Goal: Task Accomplishment & Management: Complete application form

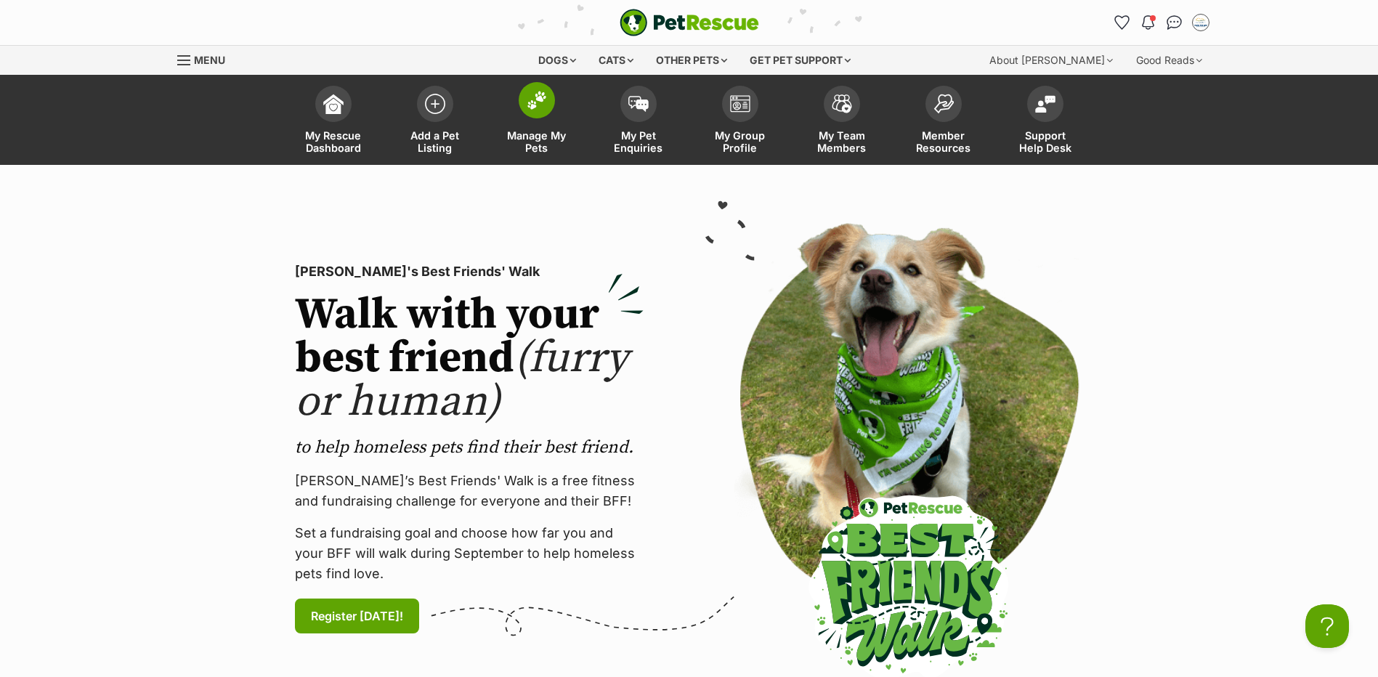
click at [536, 142] on span "Manage My Pets" at bounding box center [536, 141] width 65 height 25
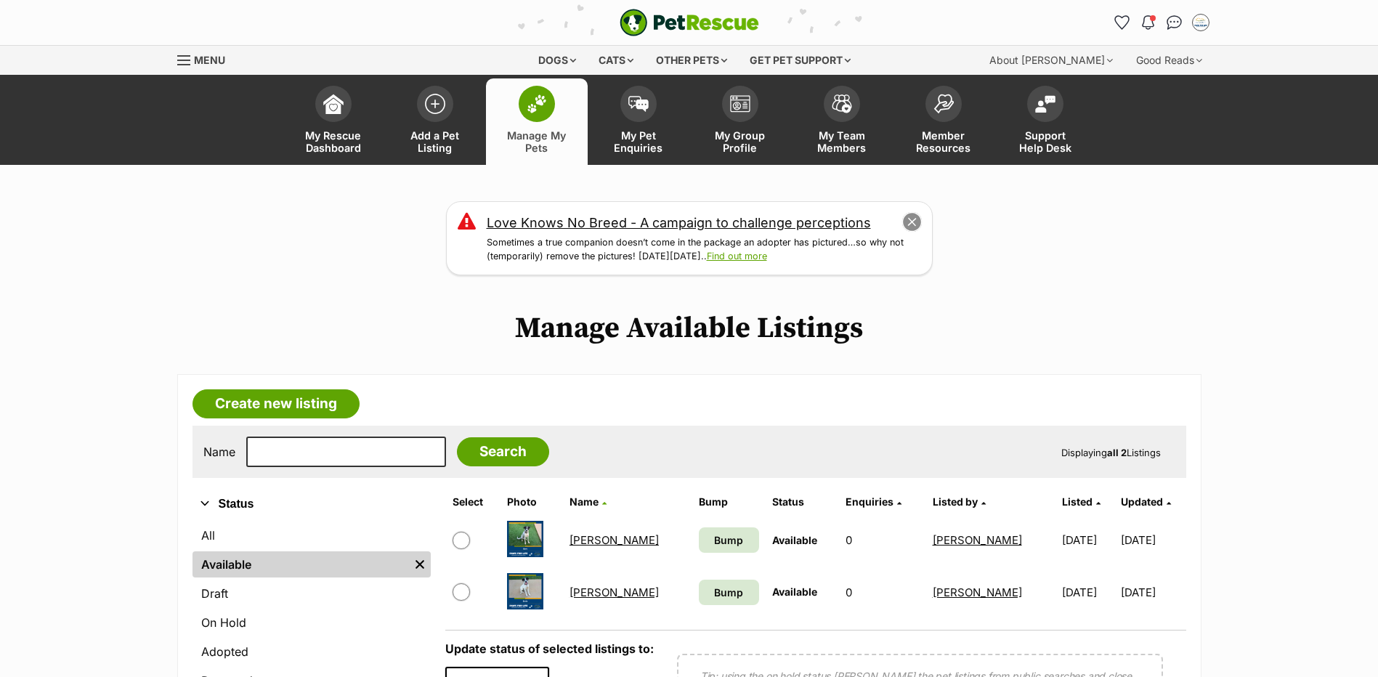
click at [914, 232] on button "close" at bounding box center [912, 222] width 20 height 20
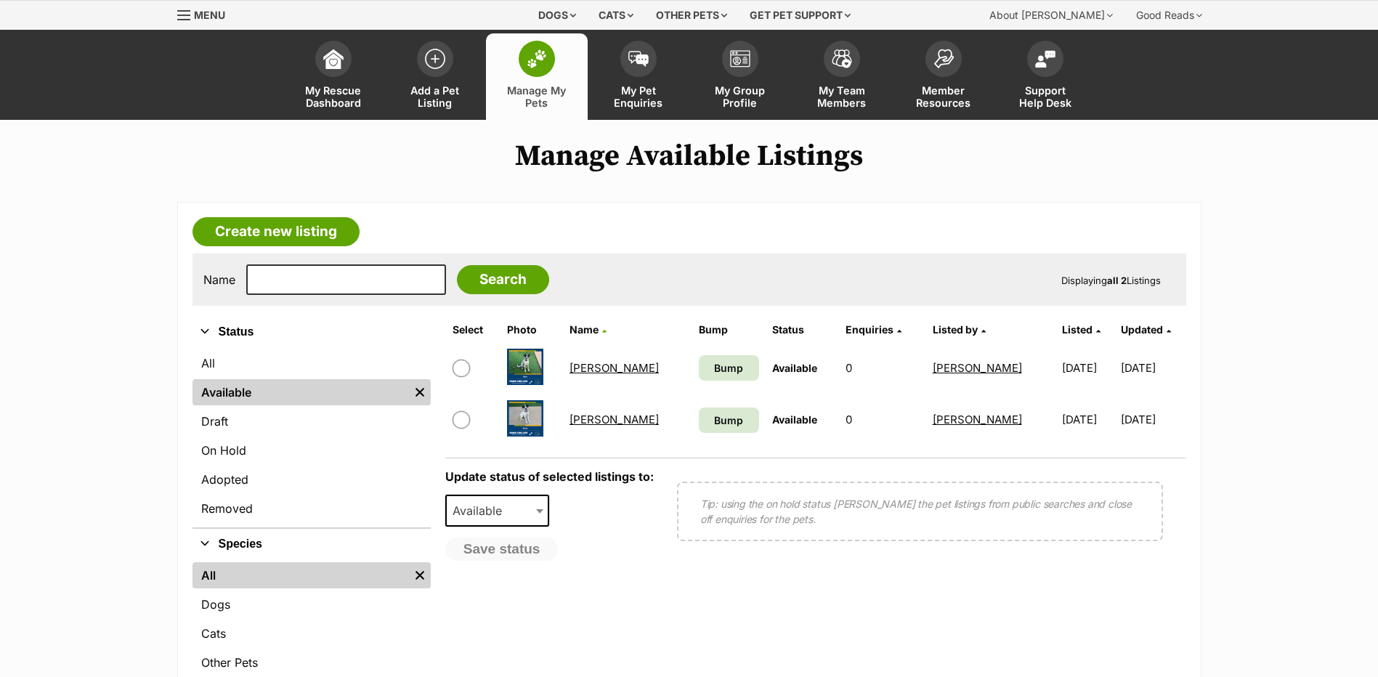
scroll to position [145, 0]
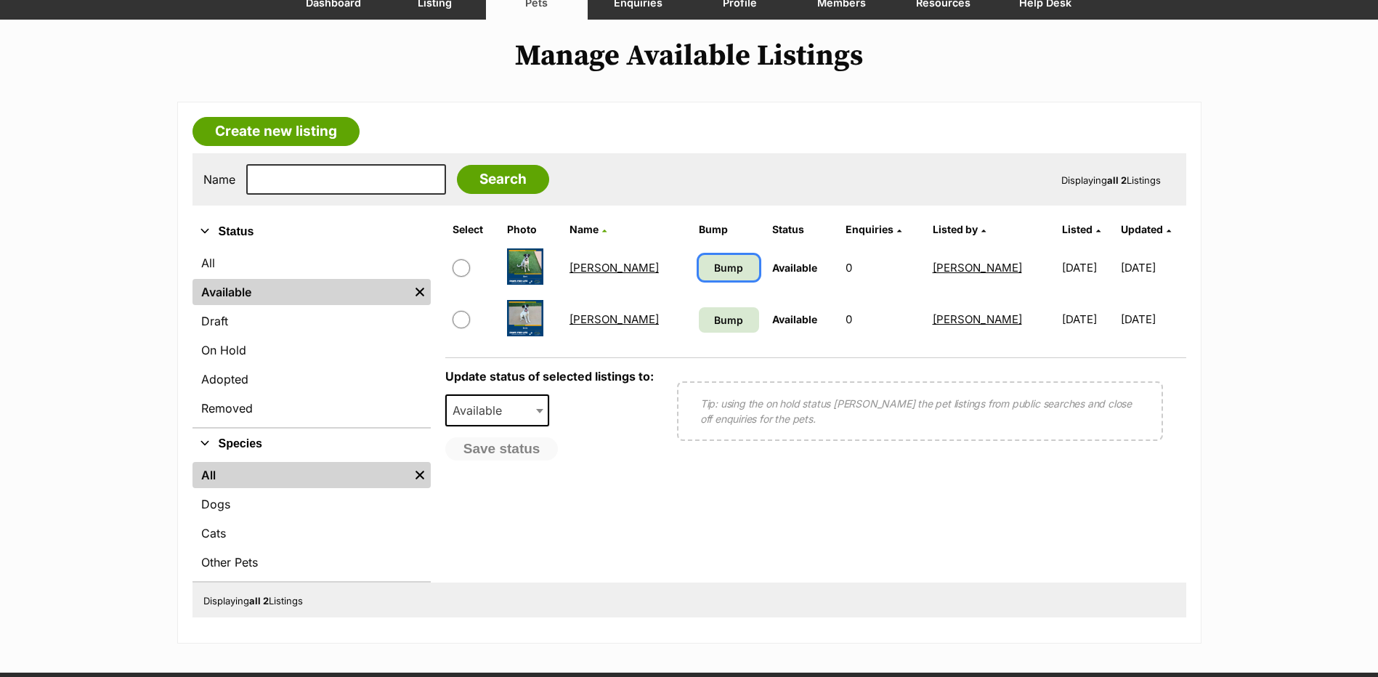
click at [699, 280] on link "Bump" at bounding box center [729, 267] width 60 height 25
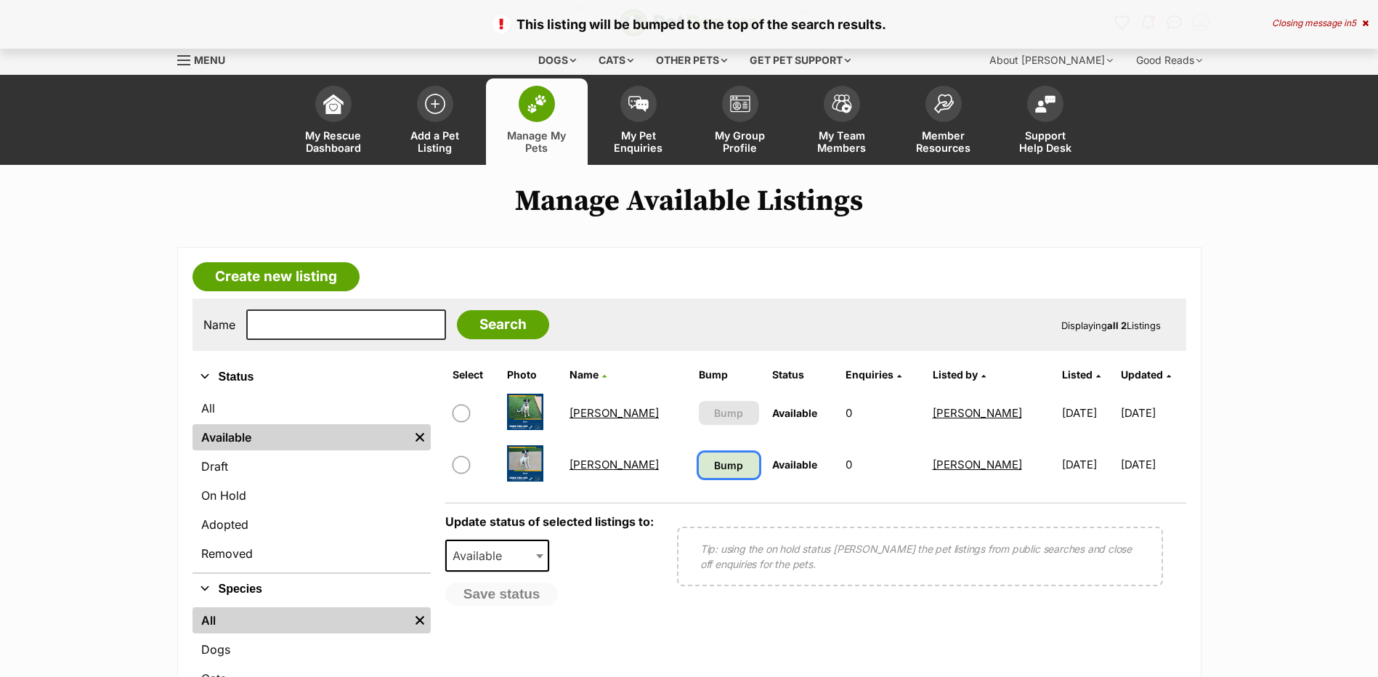
click at [714, 473] on span "Bump" at bounding box center [728, 465] width 29 height 15
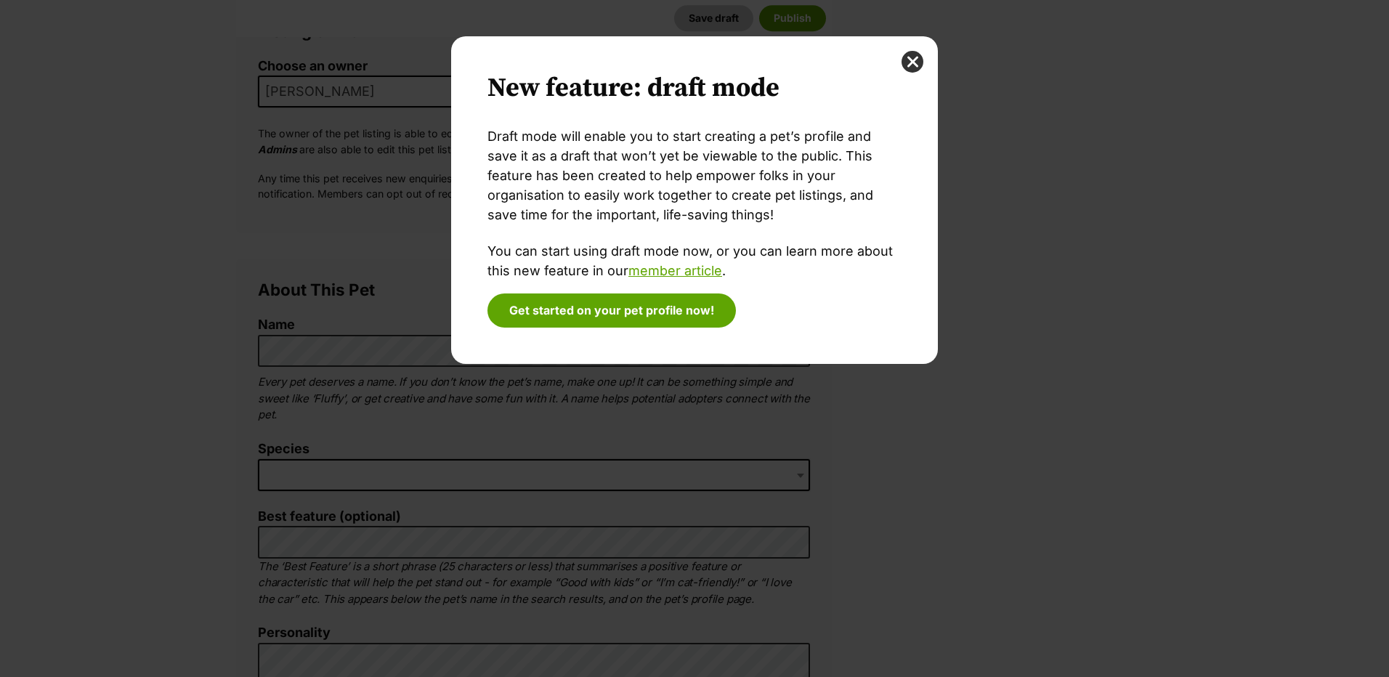
click at [926, 57] on div "New feature: draft mode Draft mode will enable you to start creating a pet’s pr…" at bounding box center [694, 200] width 487 height 328
click at [910, 66] on button "close" at bounding box center [913, 62] width 22 height 22
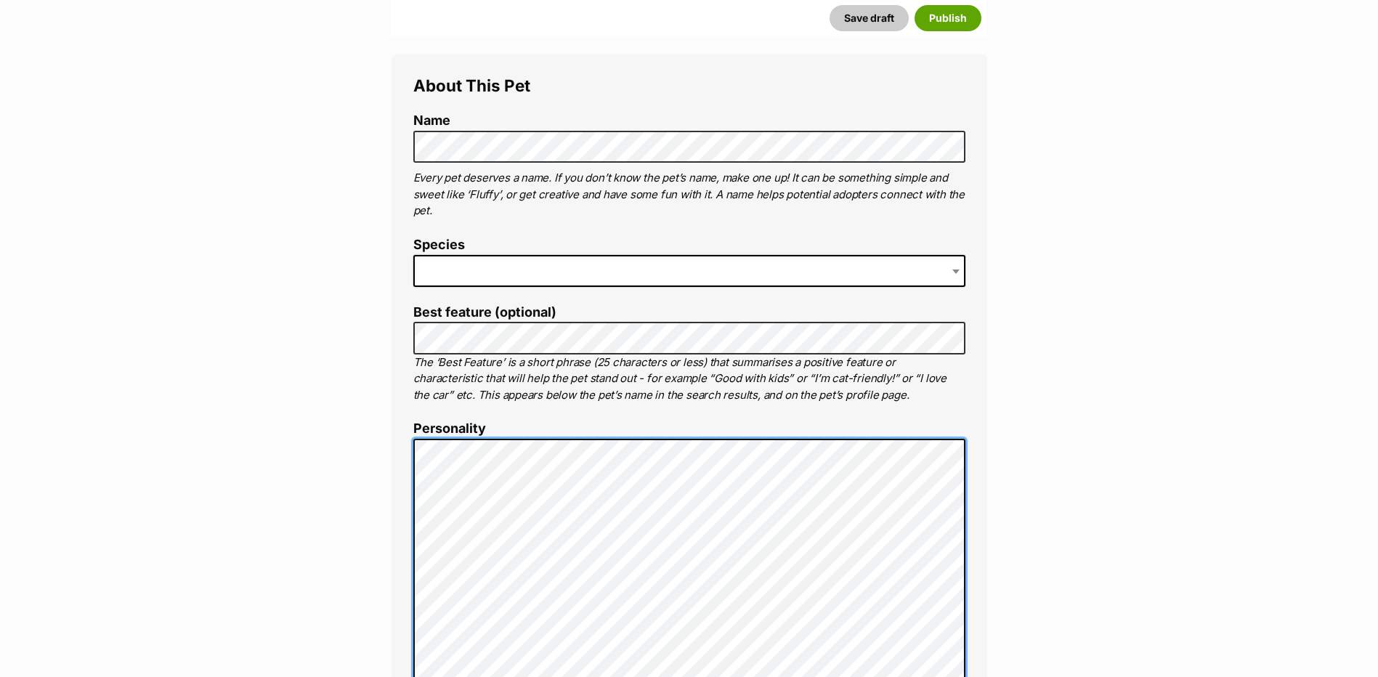
scroll to position [261, 0]
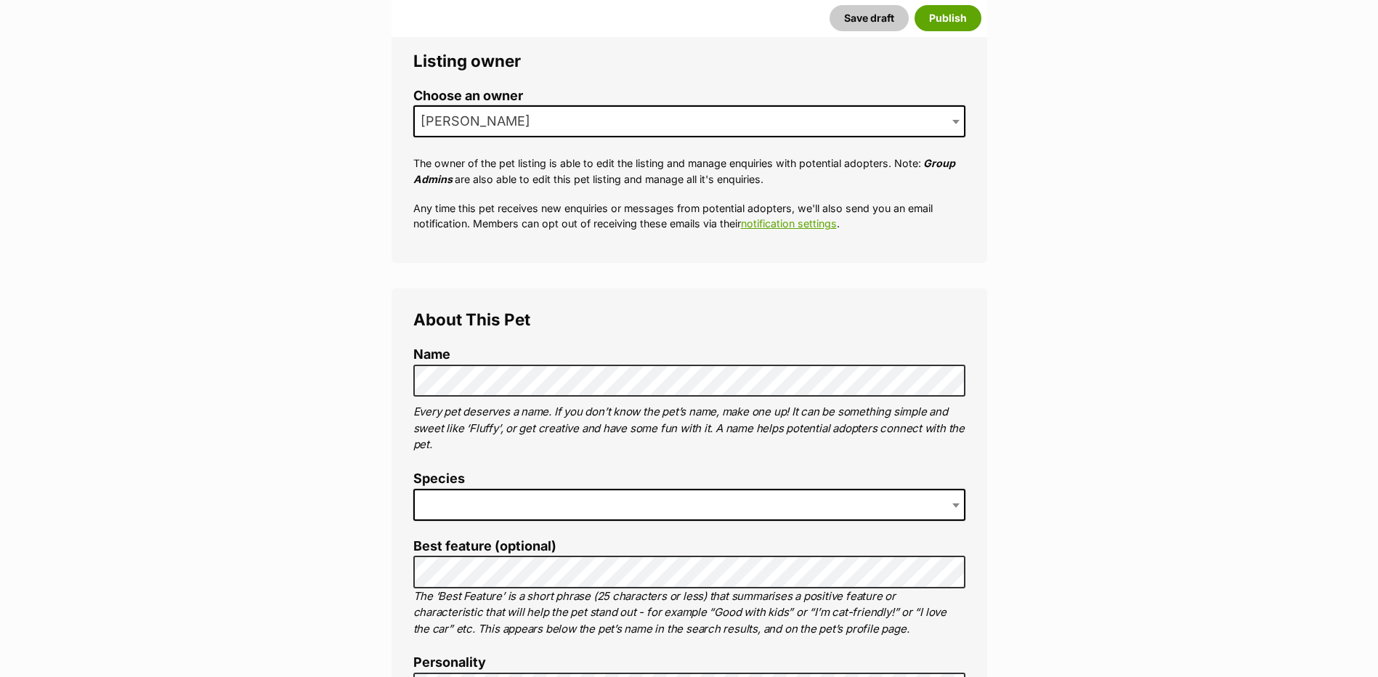
click at [463, 521] on span at bounding box center [689, 505] width 552 height 32
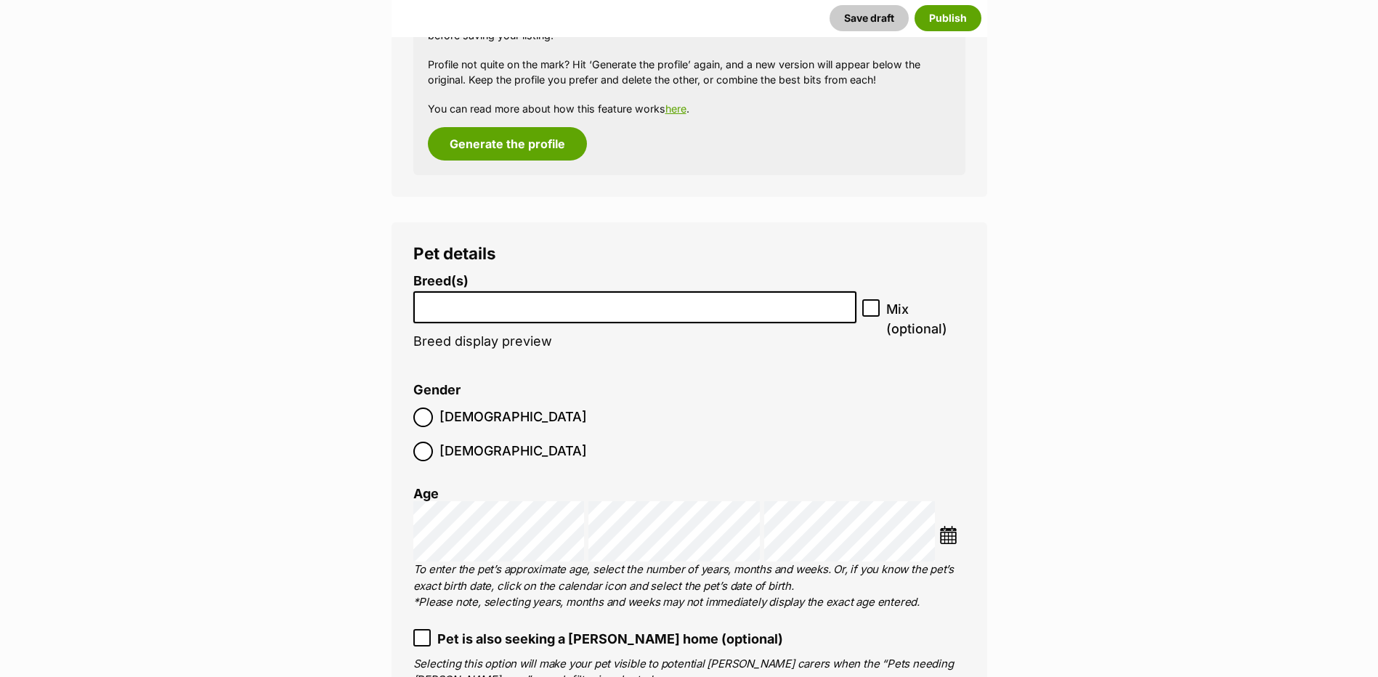
scroll to position [1859, 0]
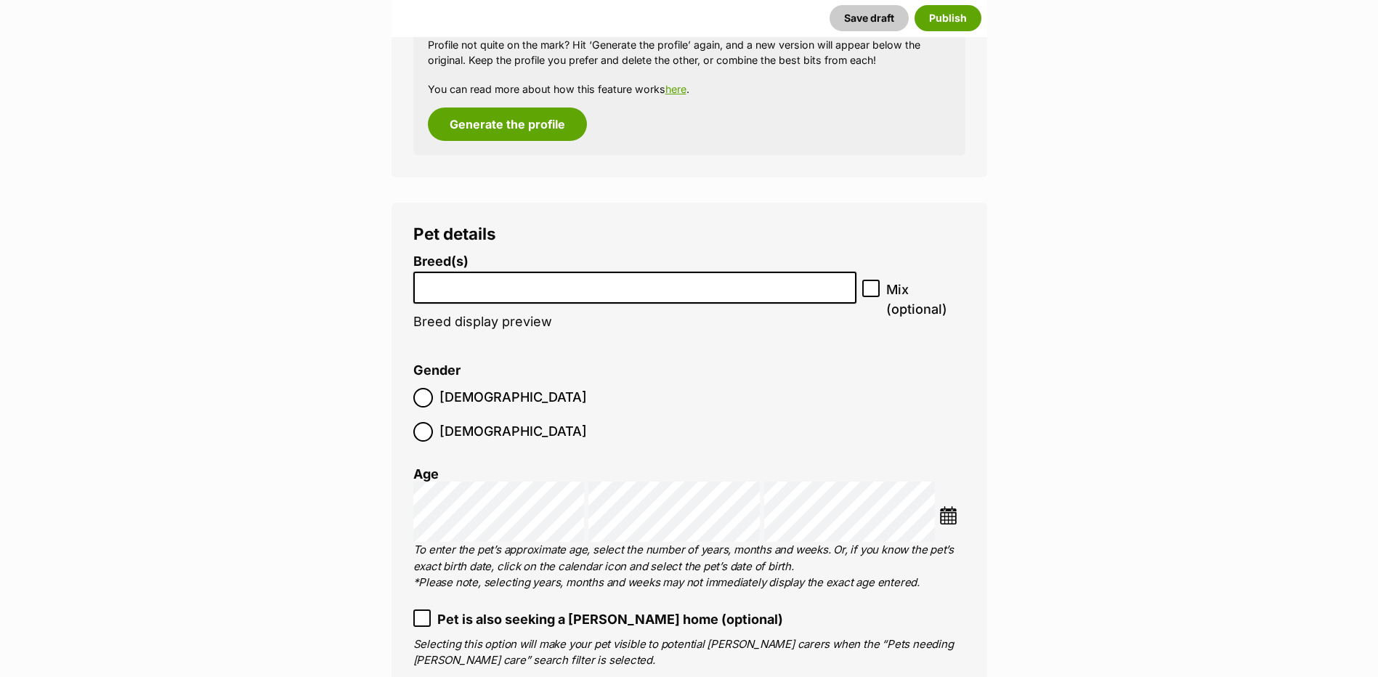
click at [479, 292] on input "search" at bounding box center [635, 284] width 434 height 15
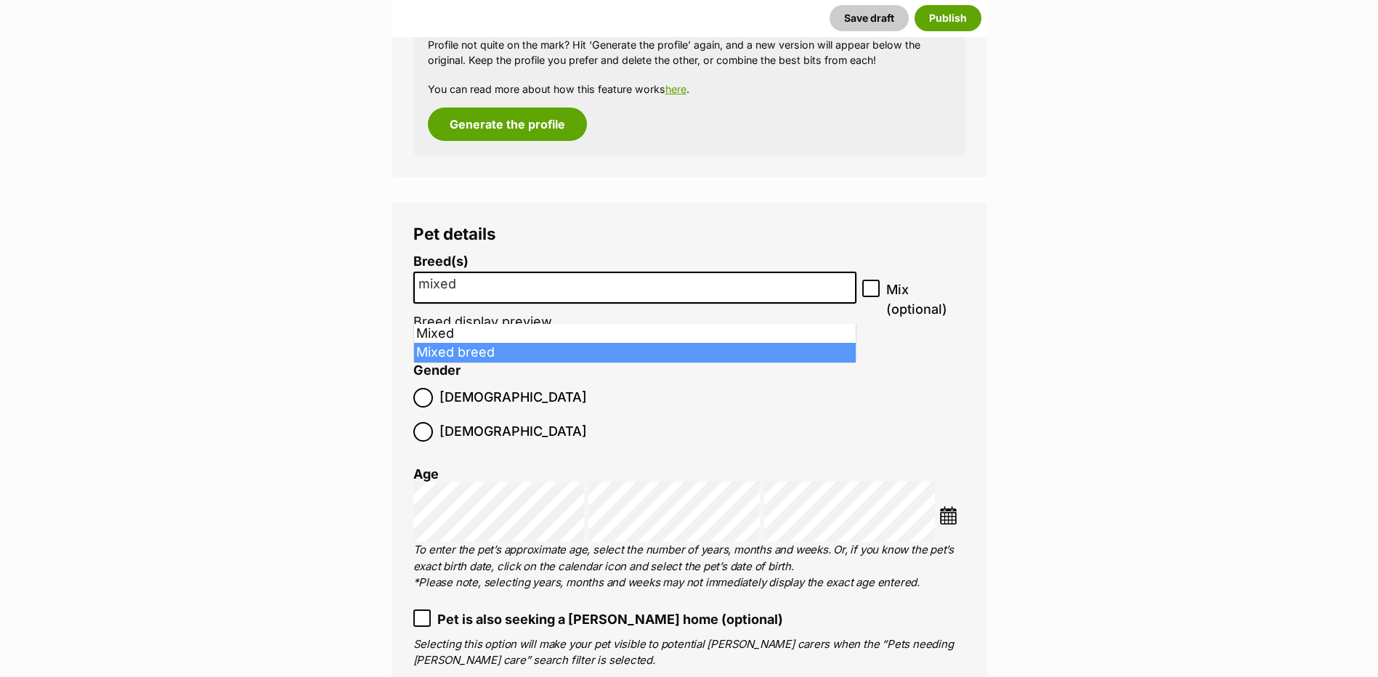
type input "mixed"
select select "252261"
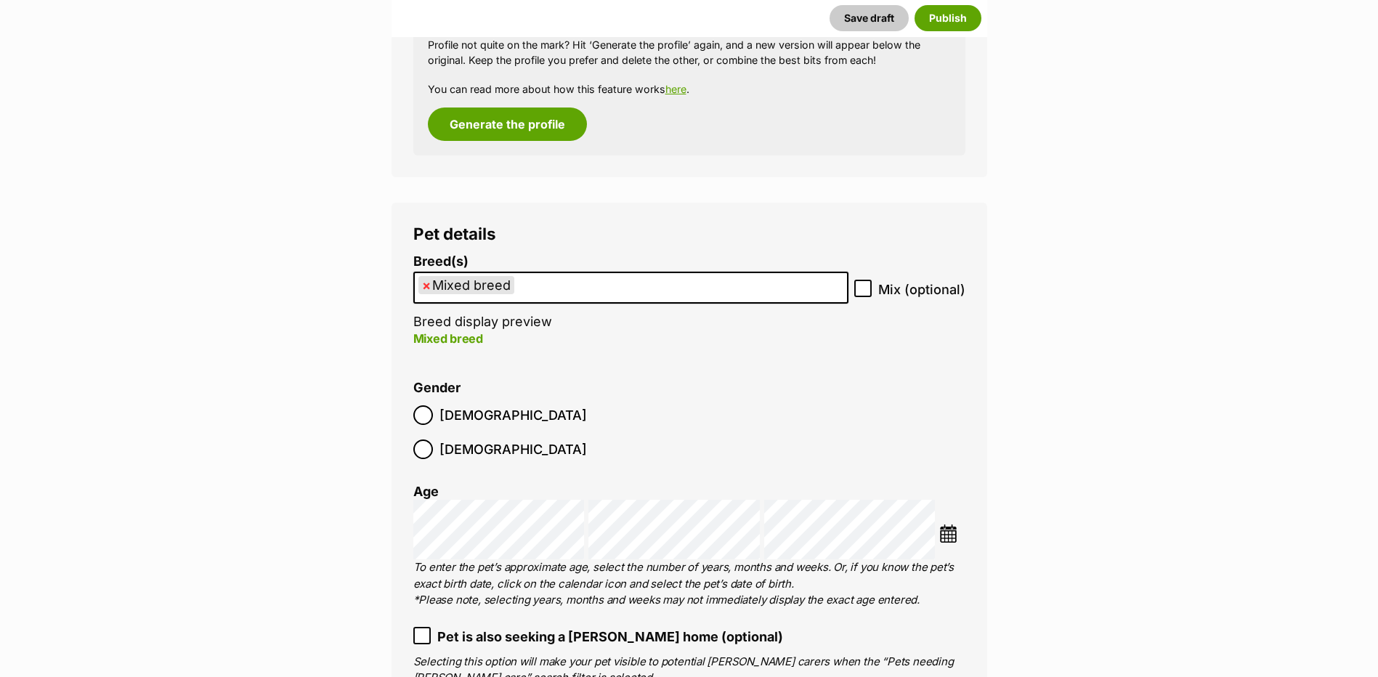
click at [952, 525] on img at bounding box center [948, 534] width 18 height 18
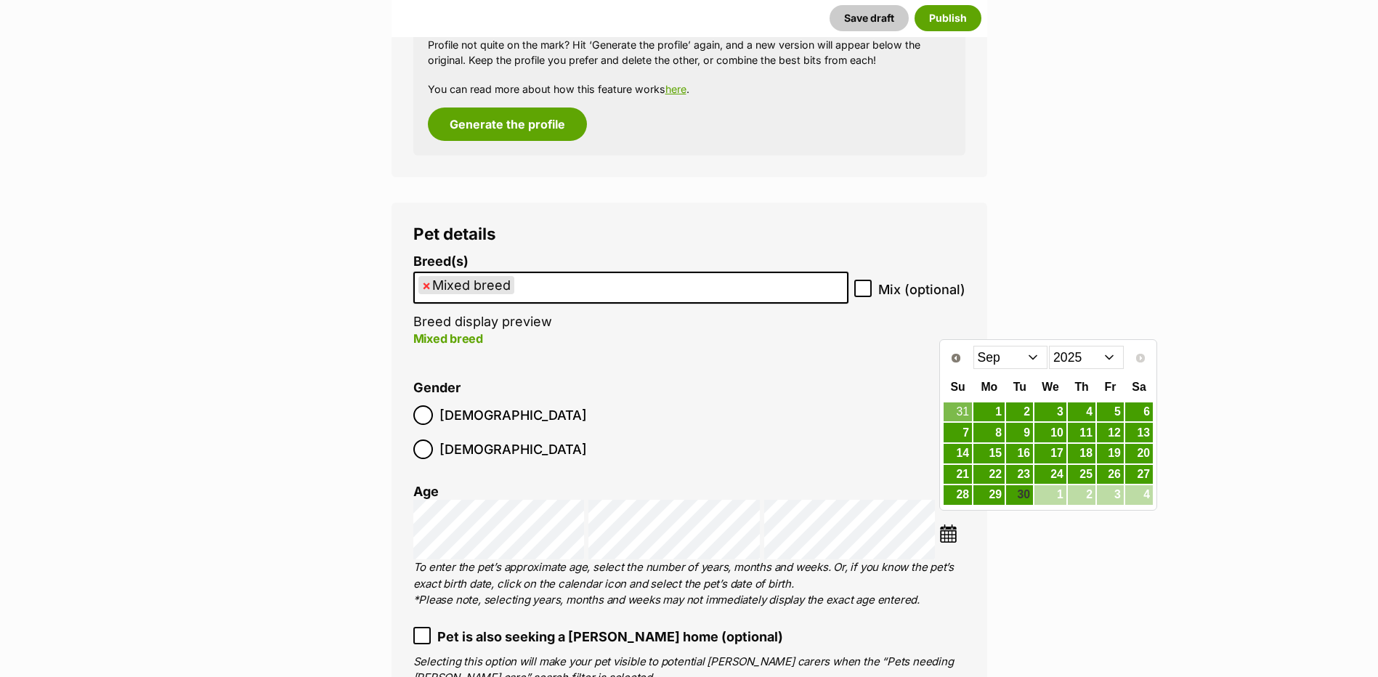
click at [1095, 357] on select "2015 2016 2017 2018 2019 2020 2021 2022 2023 2024 2025" at bounding box center [1086, 357] width 75 height 23
click at [1033, 352] on select "Jan Feb Mar Apr May Jun Jul Aug Sep Oct Nov Dec" at bounding box center [1010, 357] width 75 height 23
click at [1082, 470] on link "24" at bounding box center [1082, 475] width 28 height 18
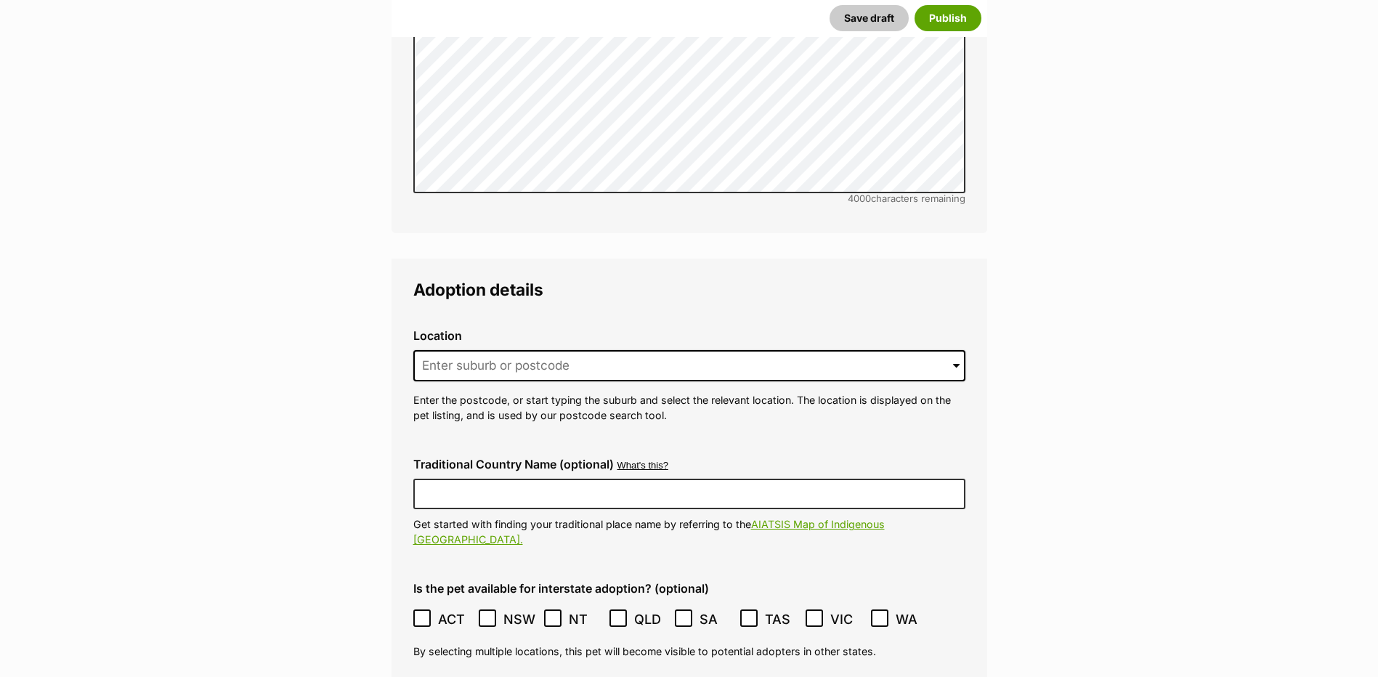
scroll to position [3530, 0]
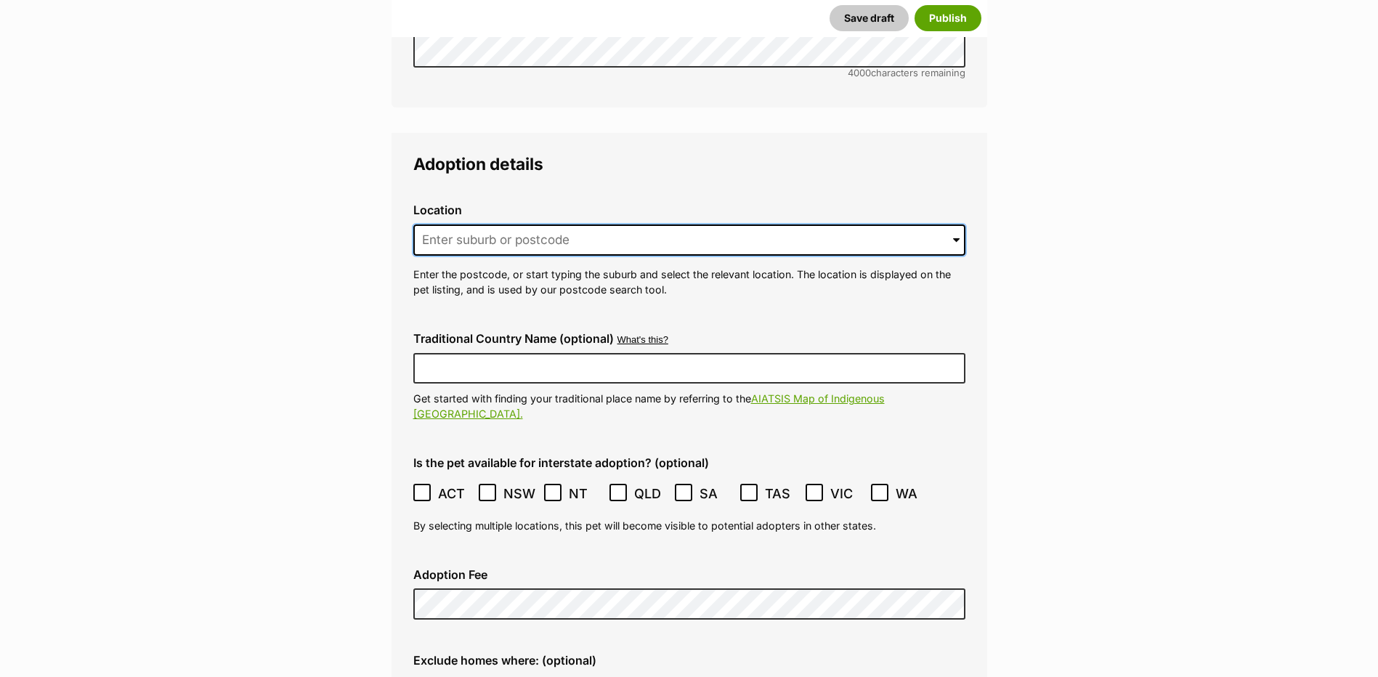
click at [585, 226] on input at bounding box center [689, 240] width 552 height 32
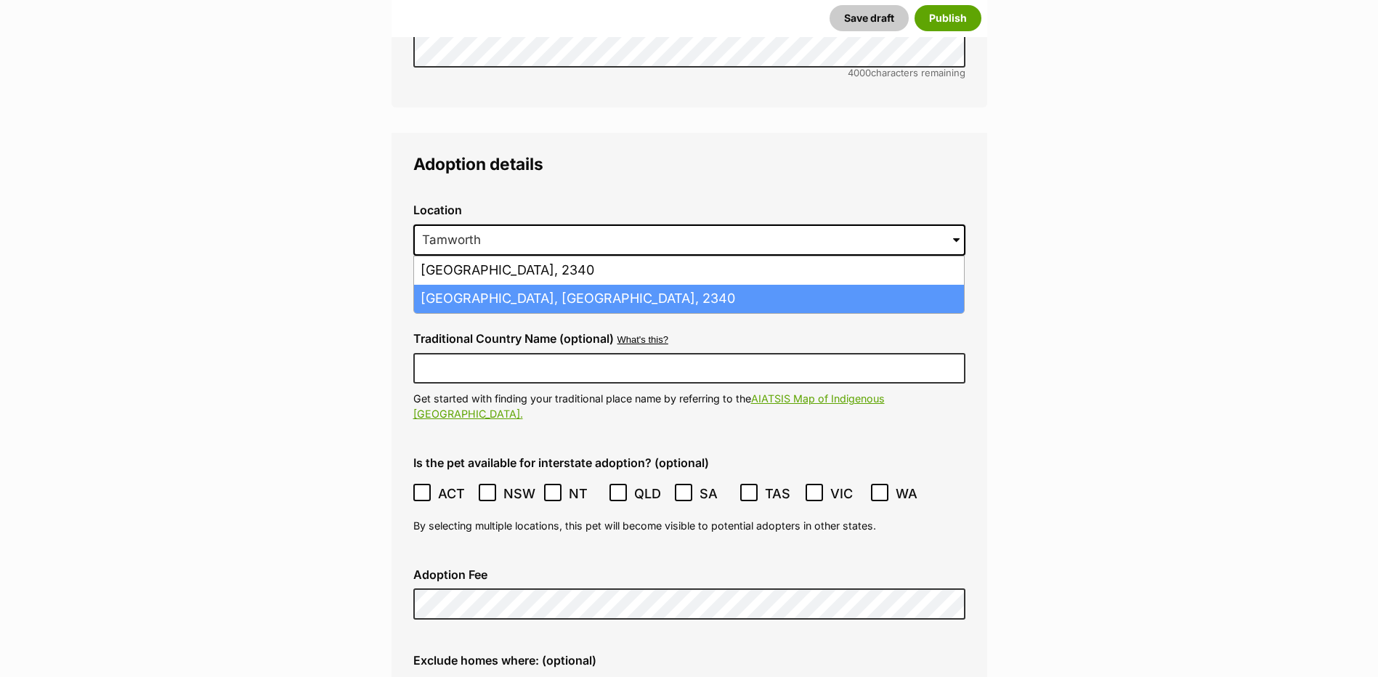
click at [568, 287] on li "Tamworth, New South Wales, 2340" at bounding box center [689, 299] width 550 height 28
type input "Tamworth, New South Wales, 2340"
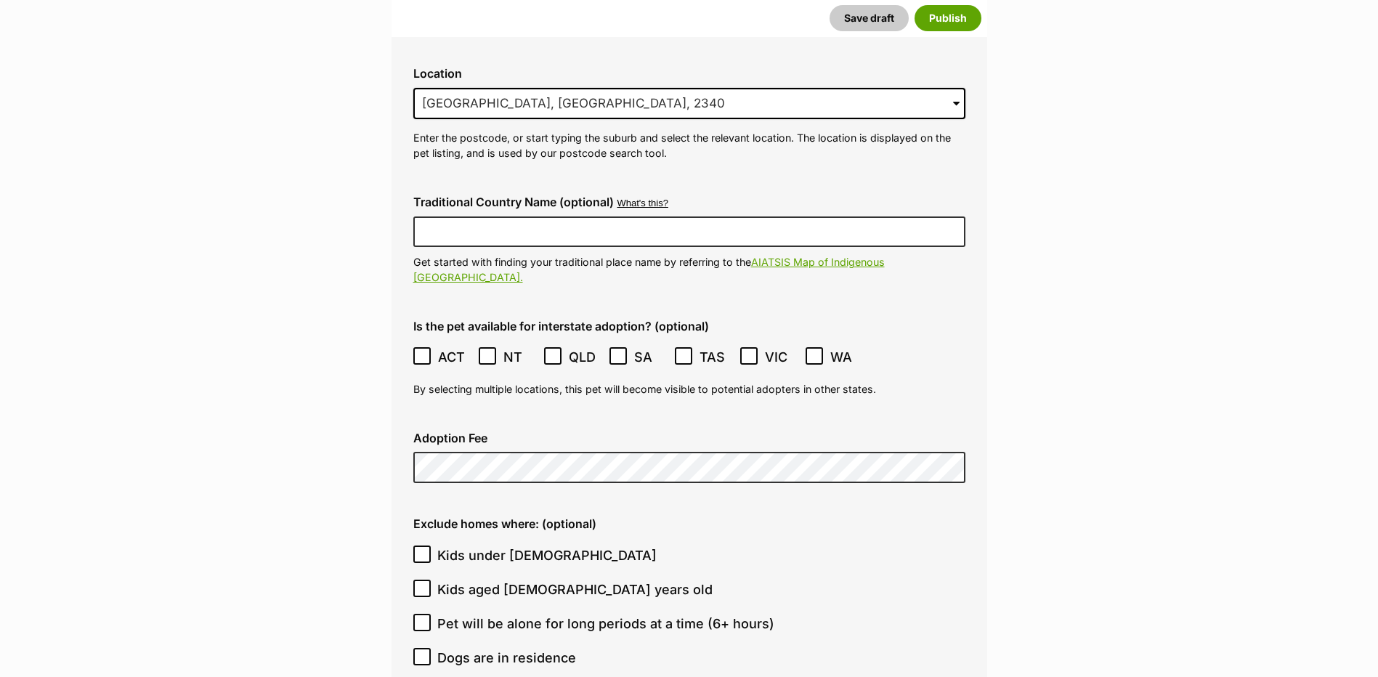
scroll to position [3675, 0]
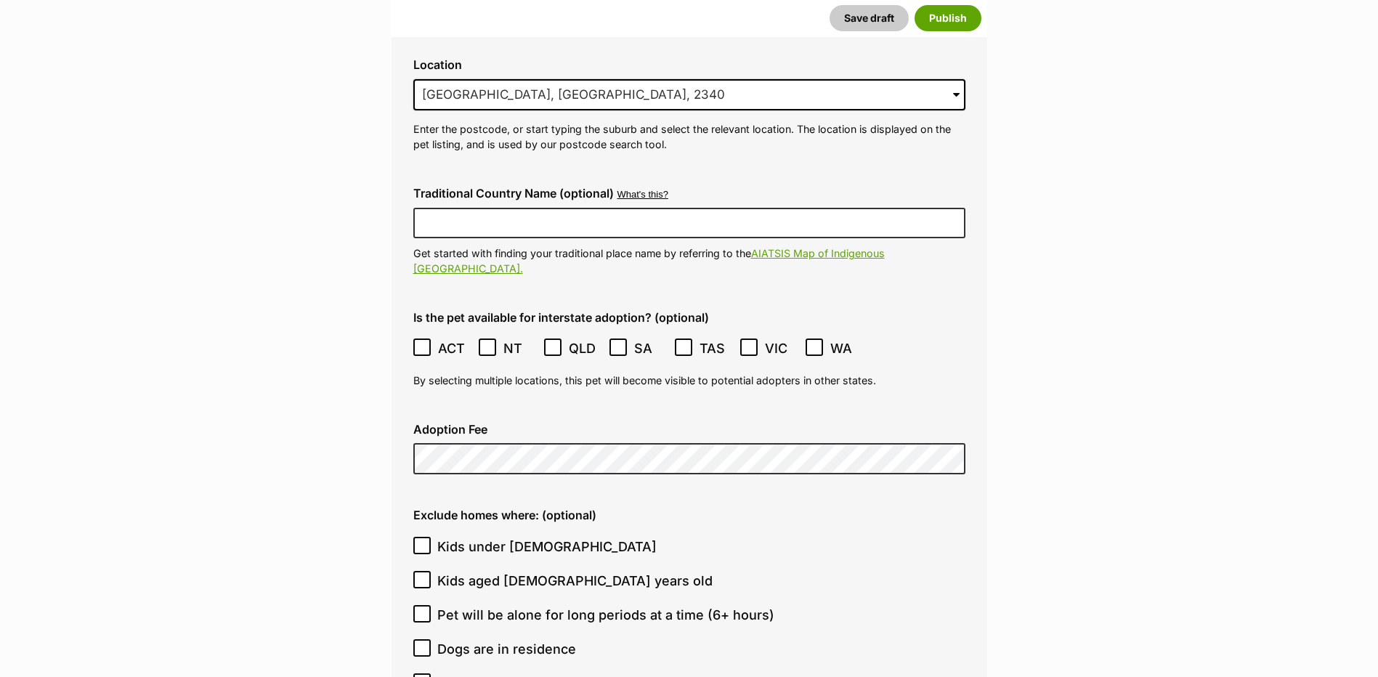
click at [766, 497] on div "Exclude homes where: (optional) Kids under 5 years old Kids aged 6-12 years old…" at bounding box center [689, 639] width 575 height 284
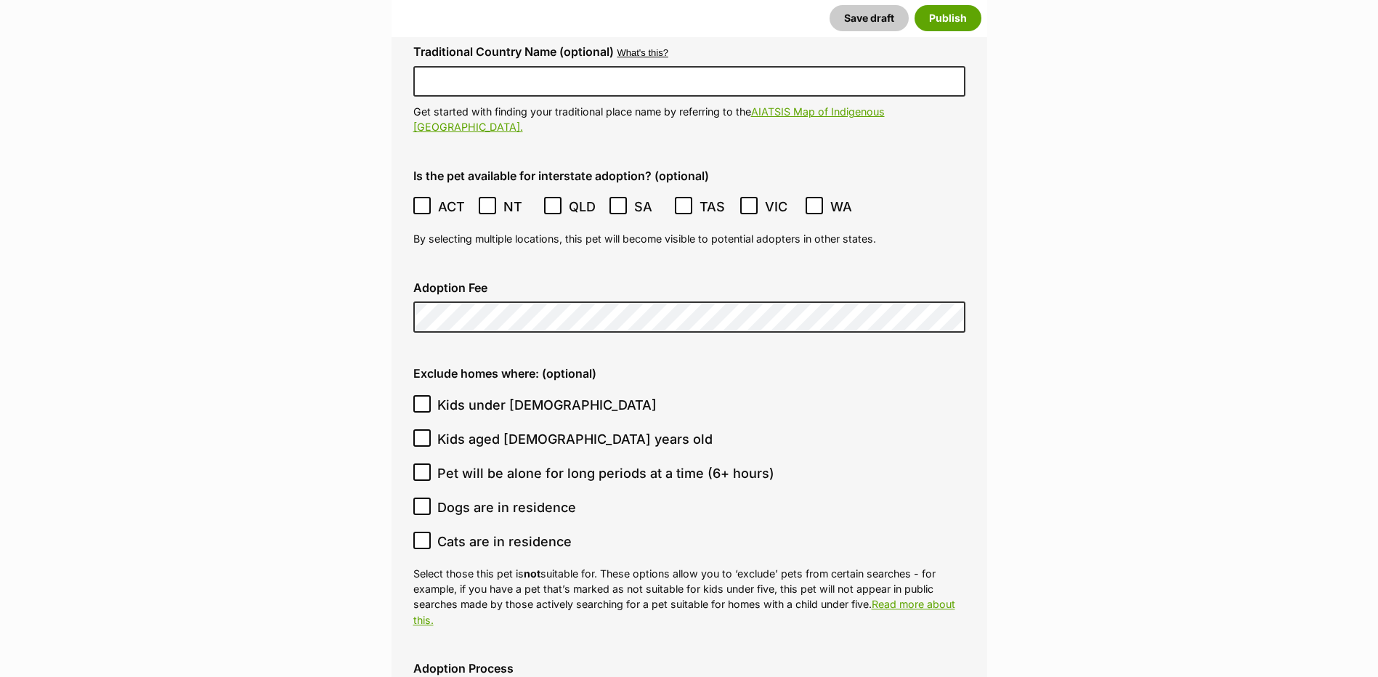
scroll to position [3821, 0]
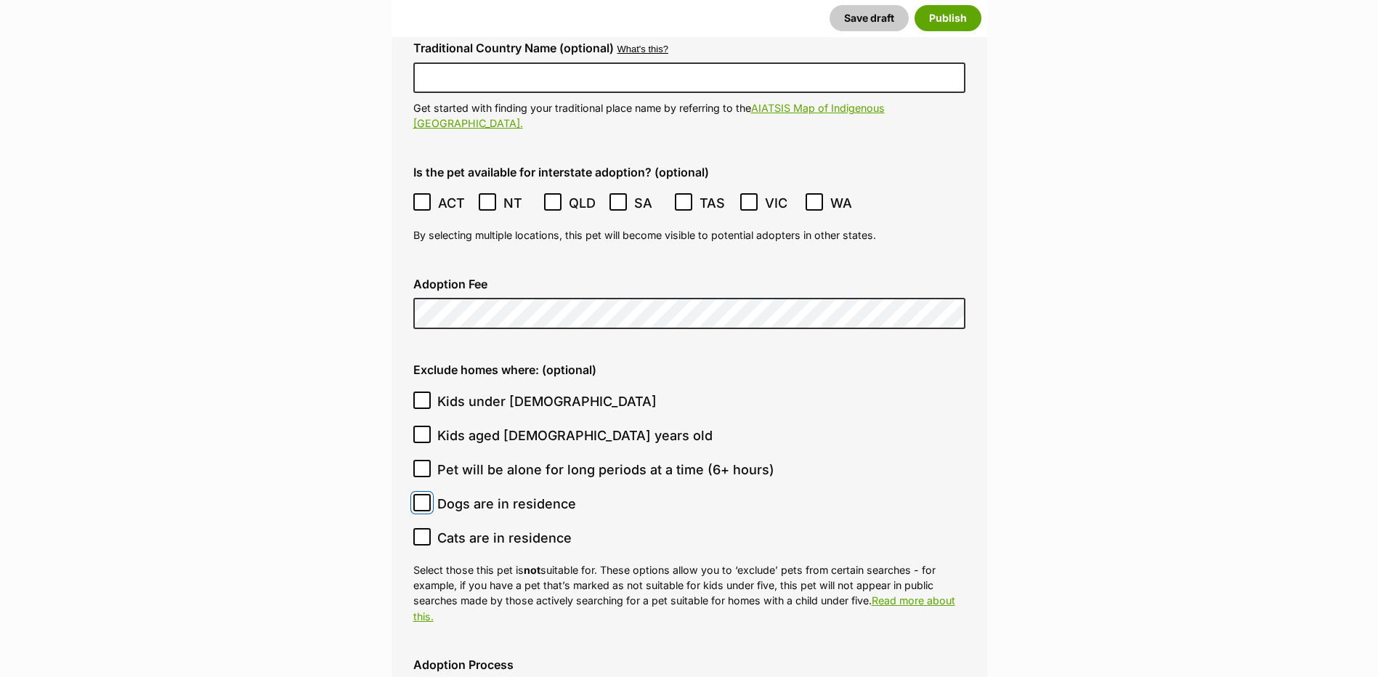
click at [416, 494] on input "Dogs are in residence" at bounding box center [421, 502] width 17 height 17
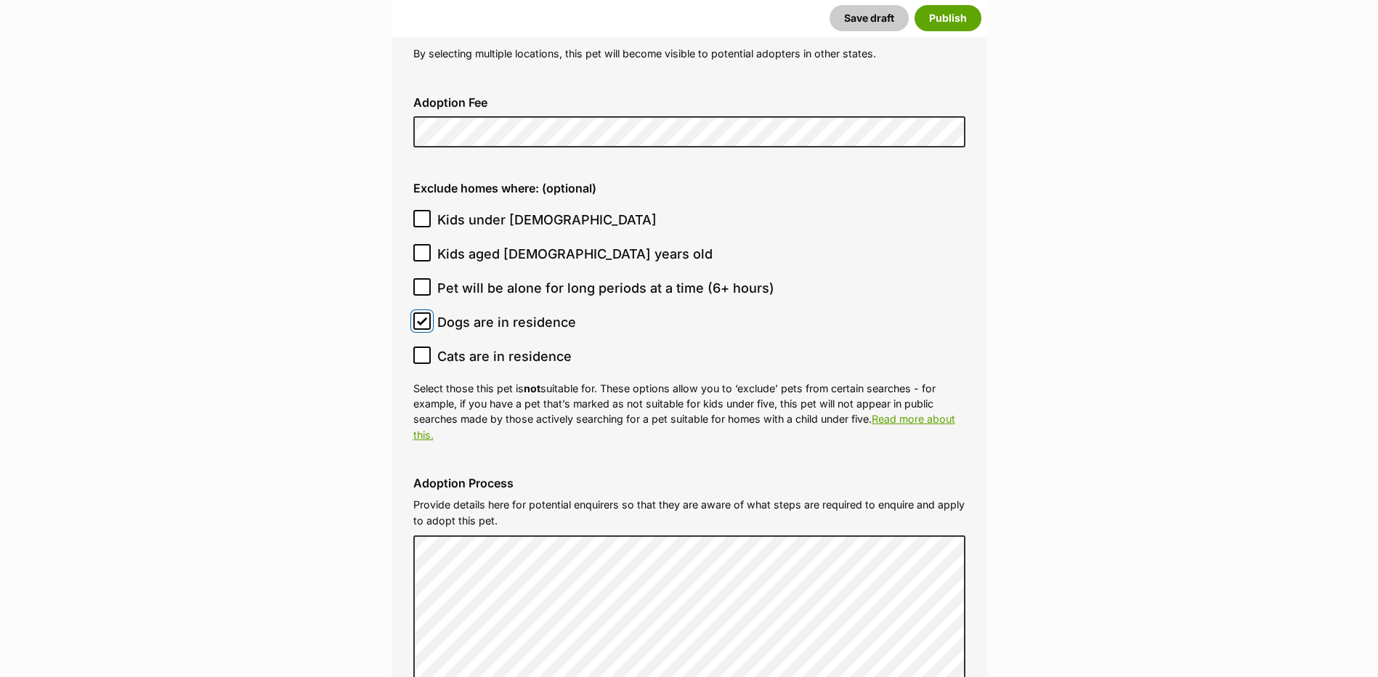
scroll to position [4039, 0]
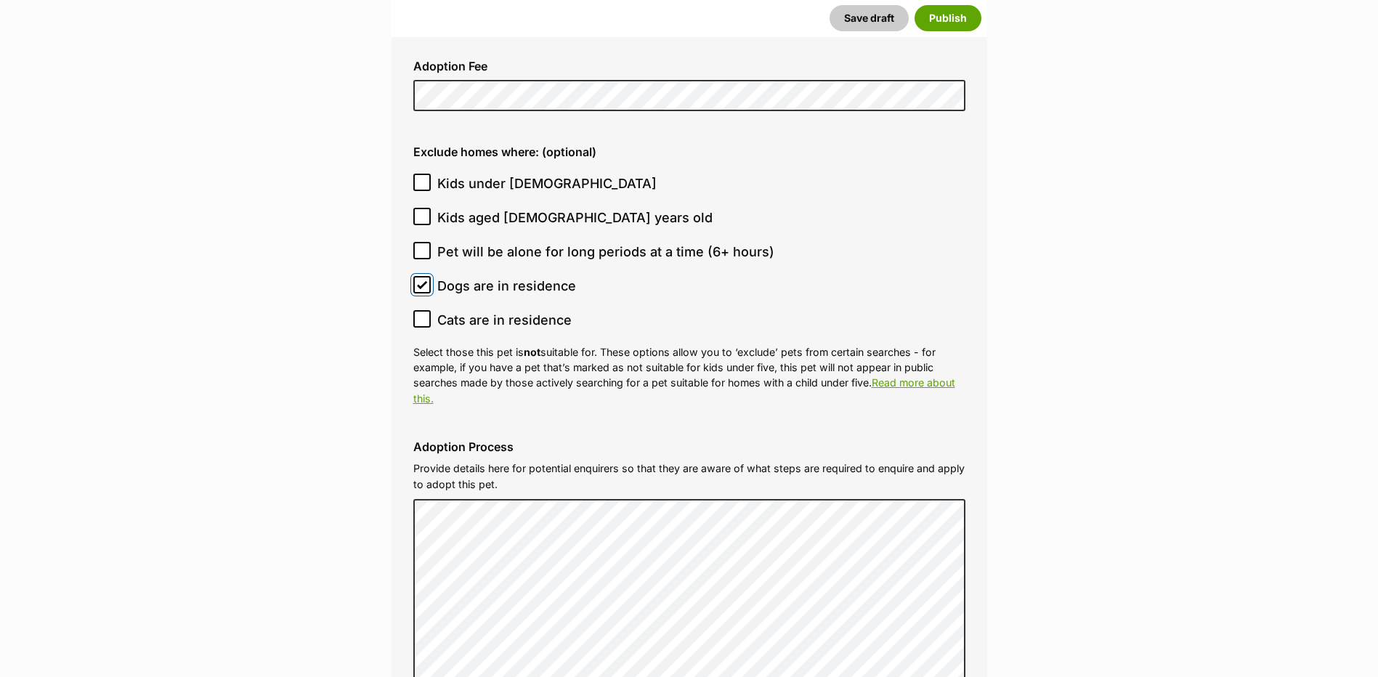
click at [428, 276] on input "Dogs are in residence" at bounding box center [421, 284] width 17 height 17
checkbox input "false"
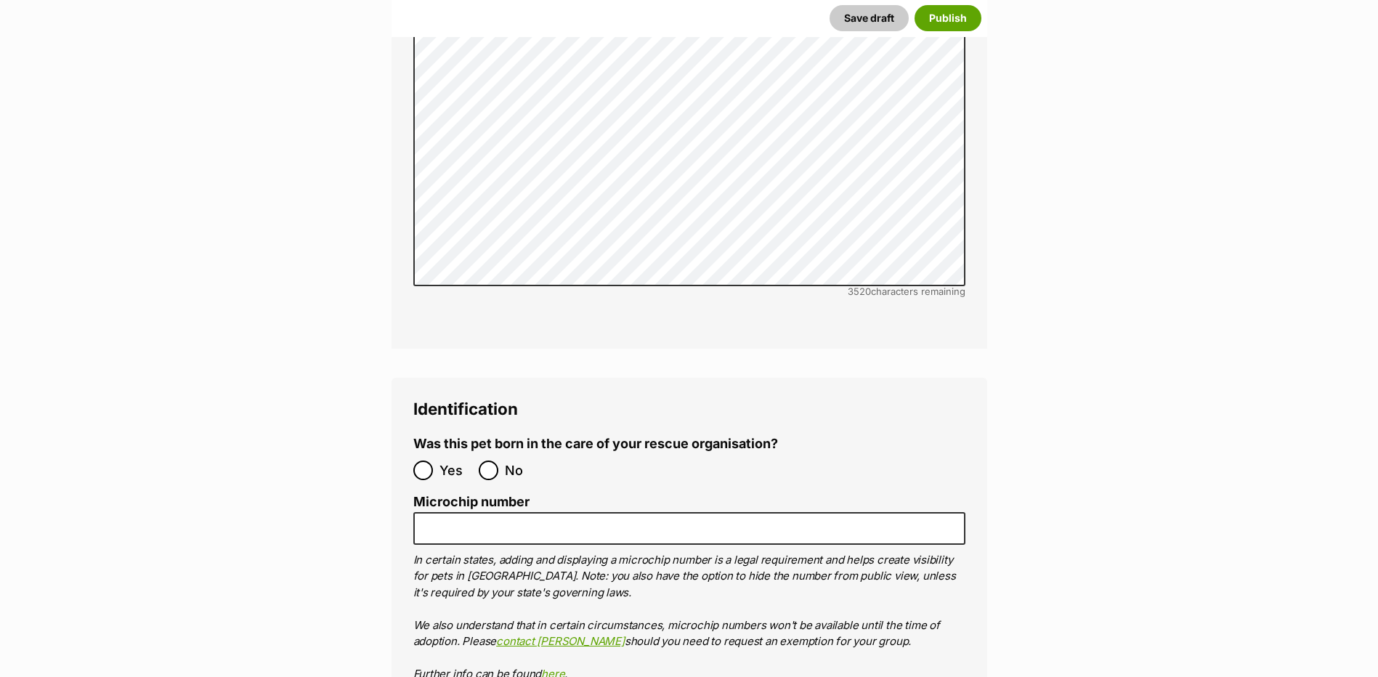
scroll to position [4620, 0]
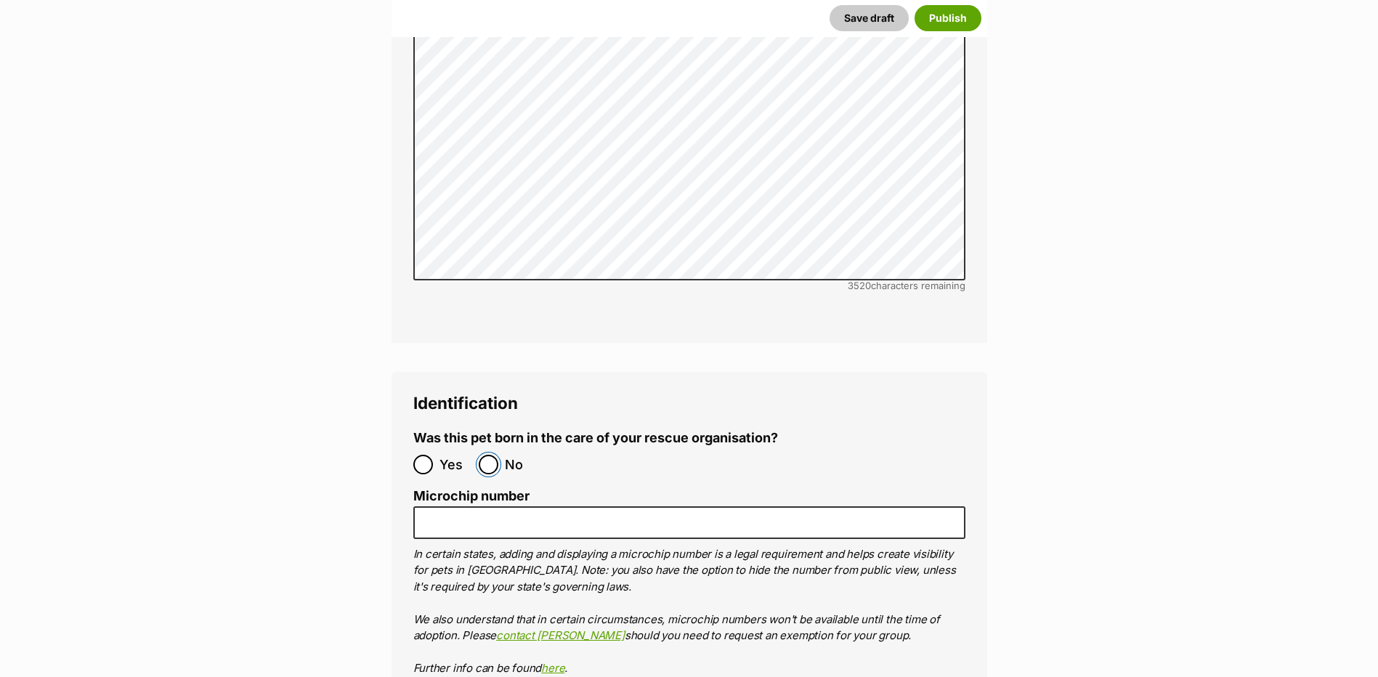
click at [486, 455] on input "No" at bounding box center [489, 465] width 20 height 20
radio input "true"
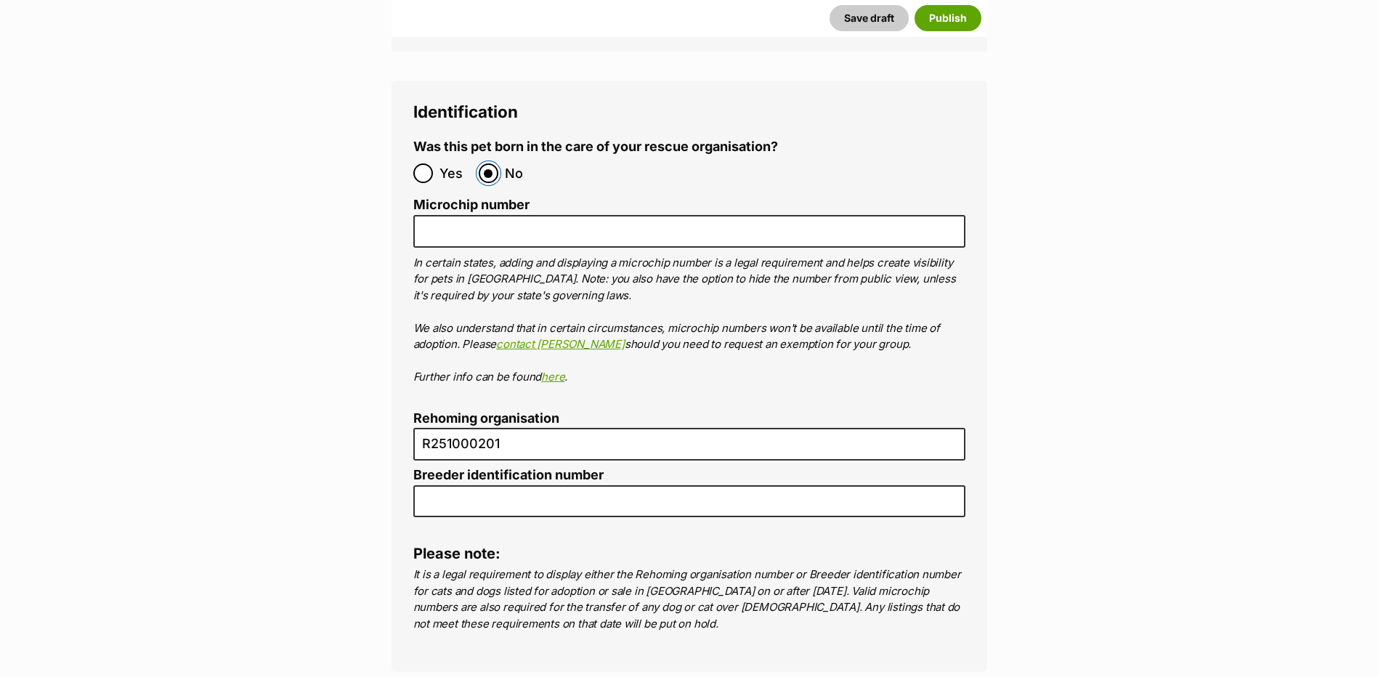
scroll to position [4910, 0]
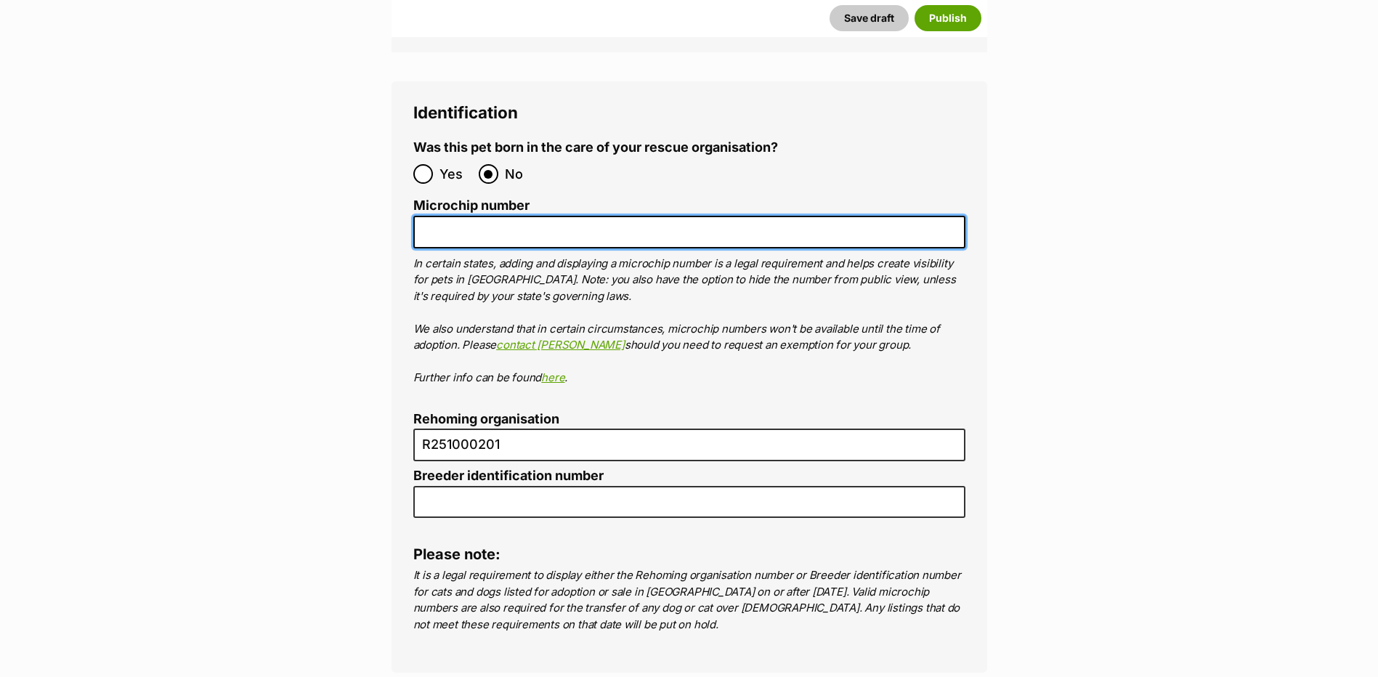
click at [475, 216] on input "Microchip number" at bounding box center [689, 232] width 552 height 33
paste input "900141000349286"
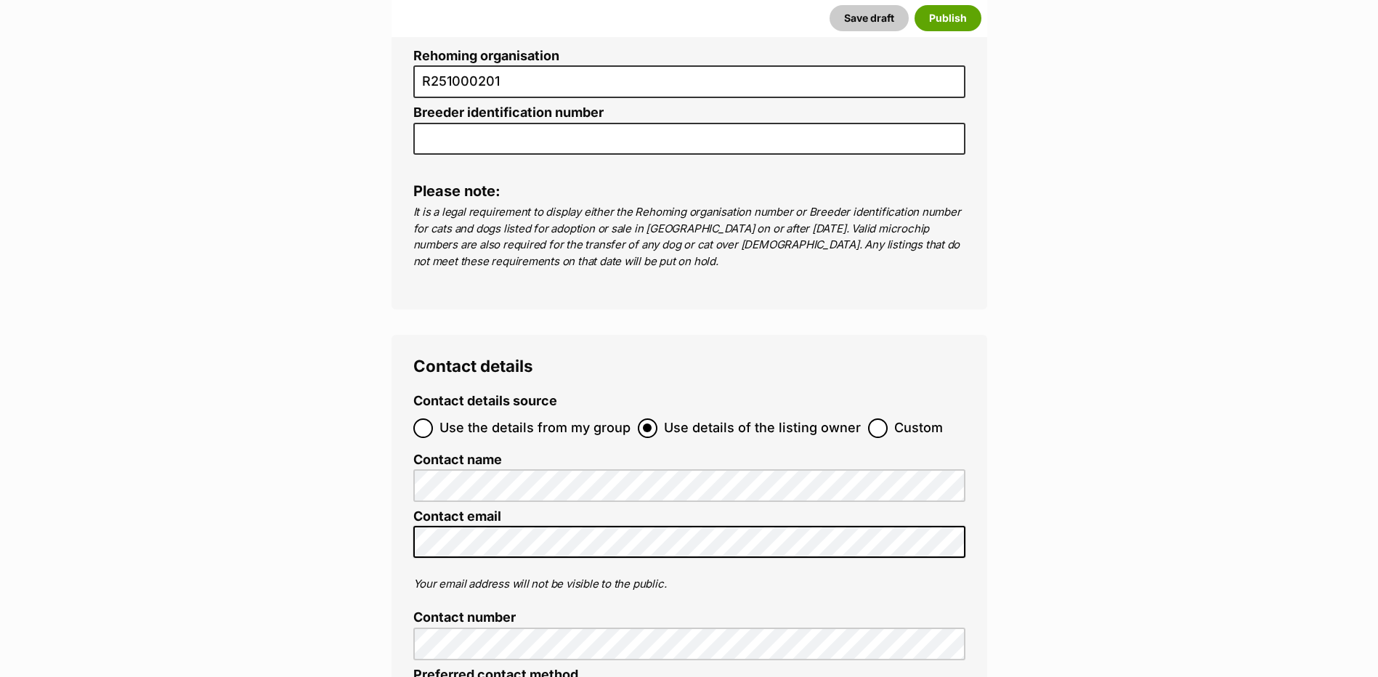
scroll to position [5346, 0]
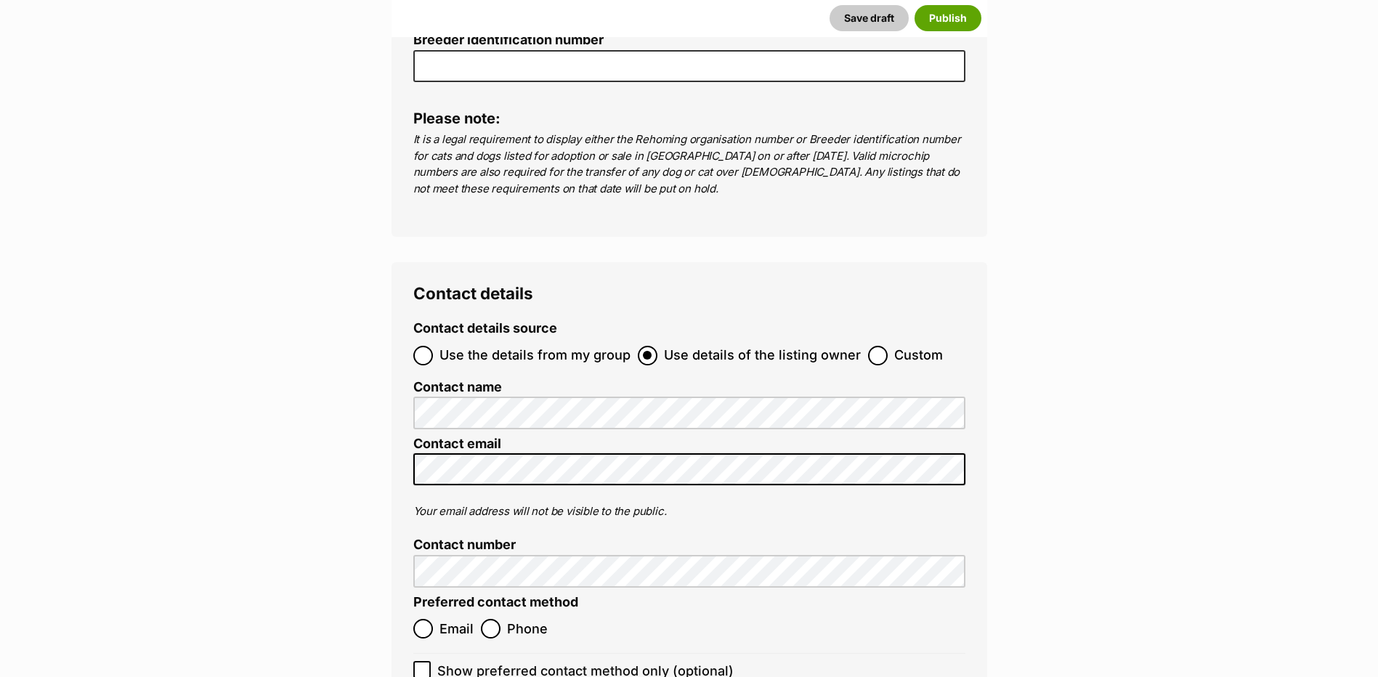
type input "900141000349286"
click at [422, 346] on input "Use the details from my group" at bounding box center [423, 356] width 20 height 20
radio input "true"
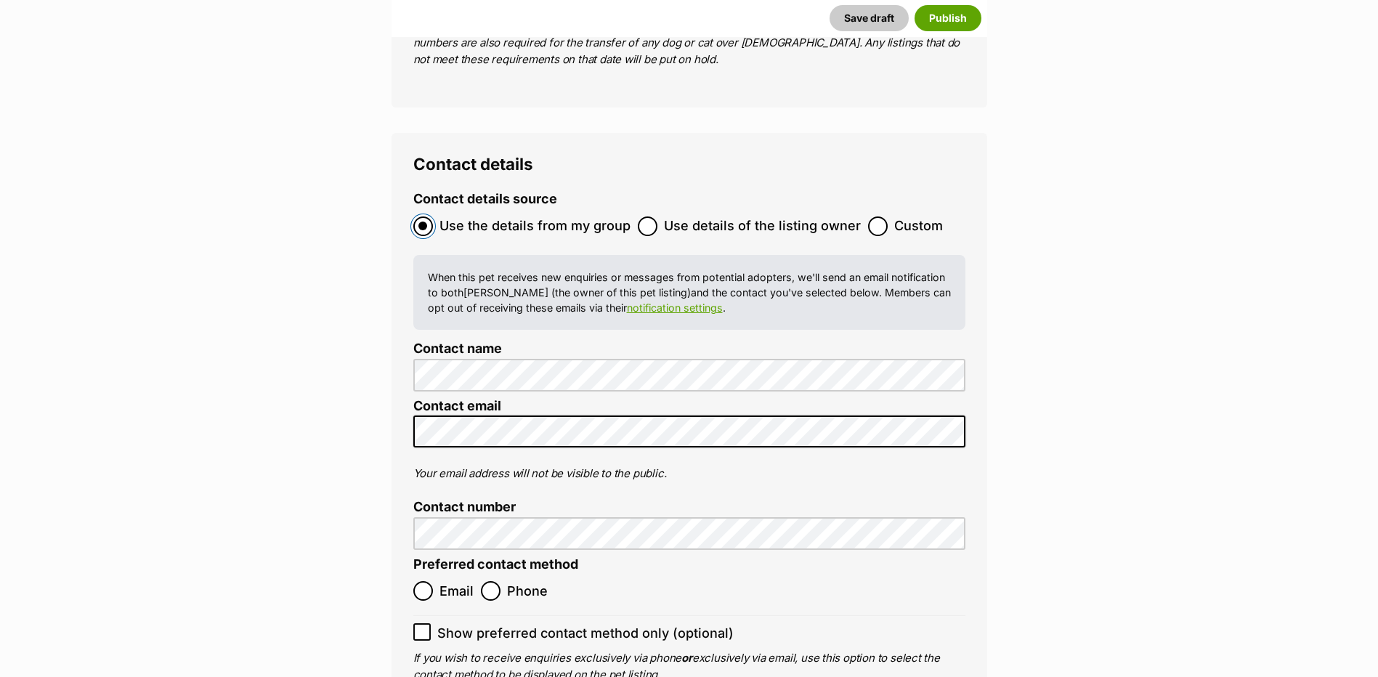
scroll to position [5492, 0]
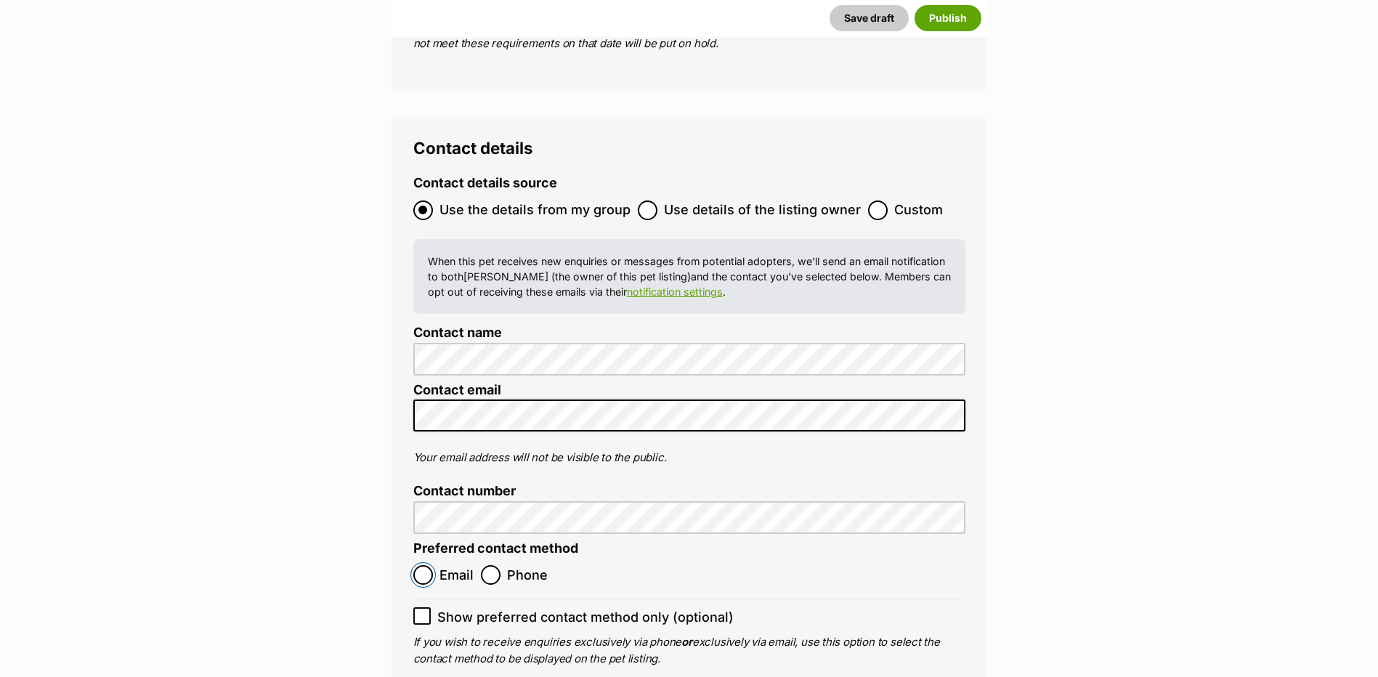
click at [424, 565] on input "Email" at bounding box center [423, 575] width 20 height 20
radio input "true"
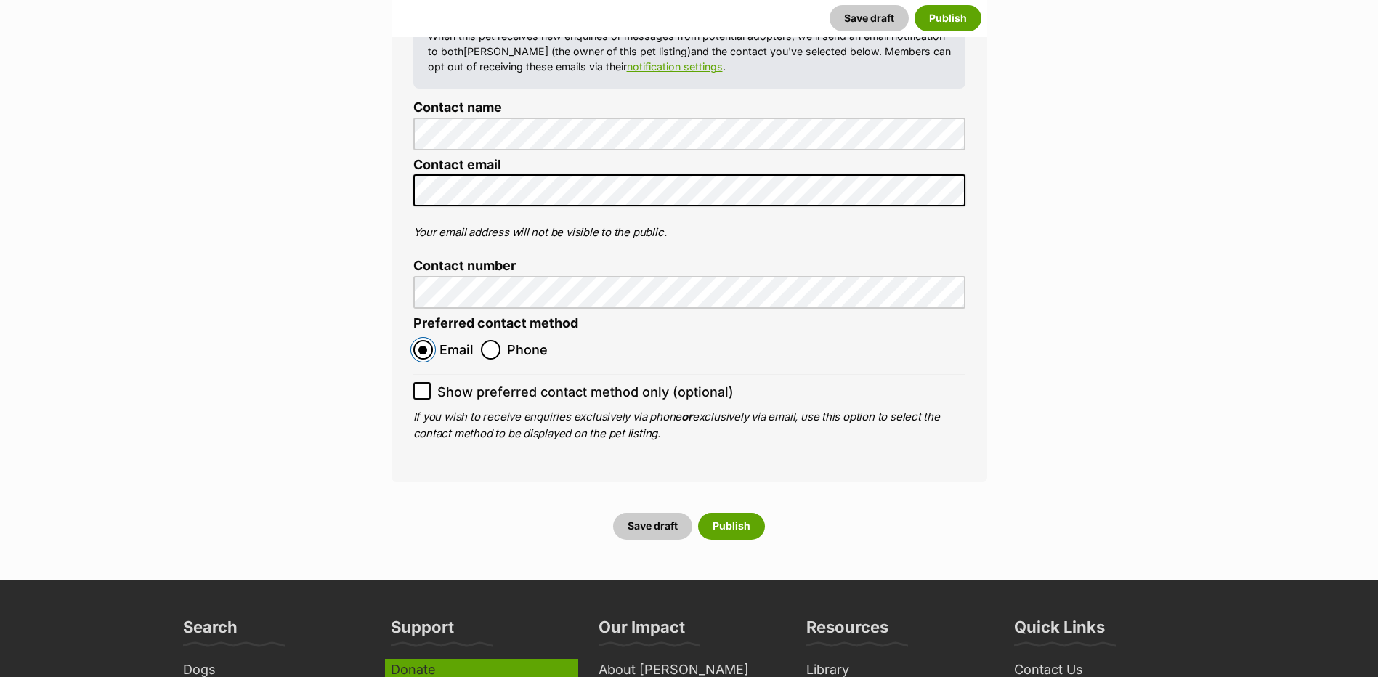
scroll to position [5782, 0]
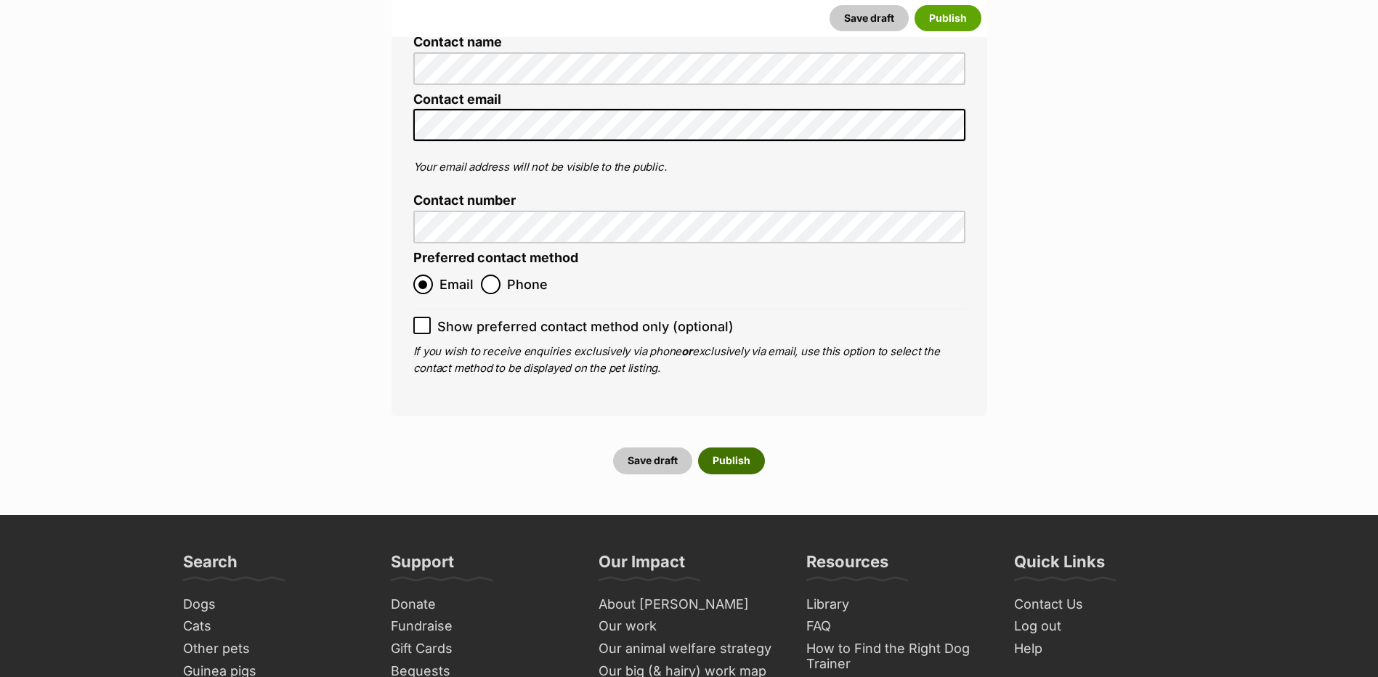
click at [720, 448] on button "Publish" at bounding box center [731, 461] width 67 height 26
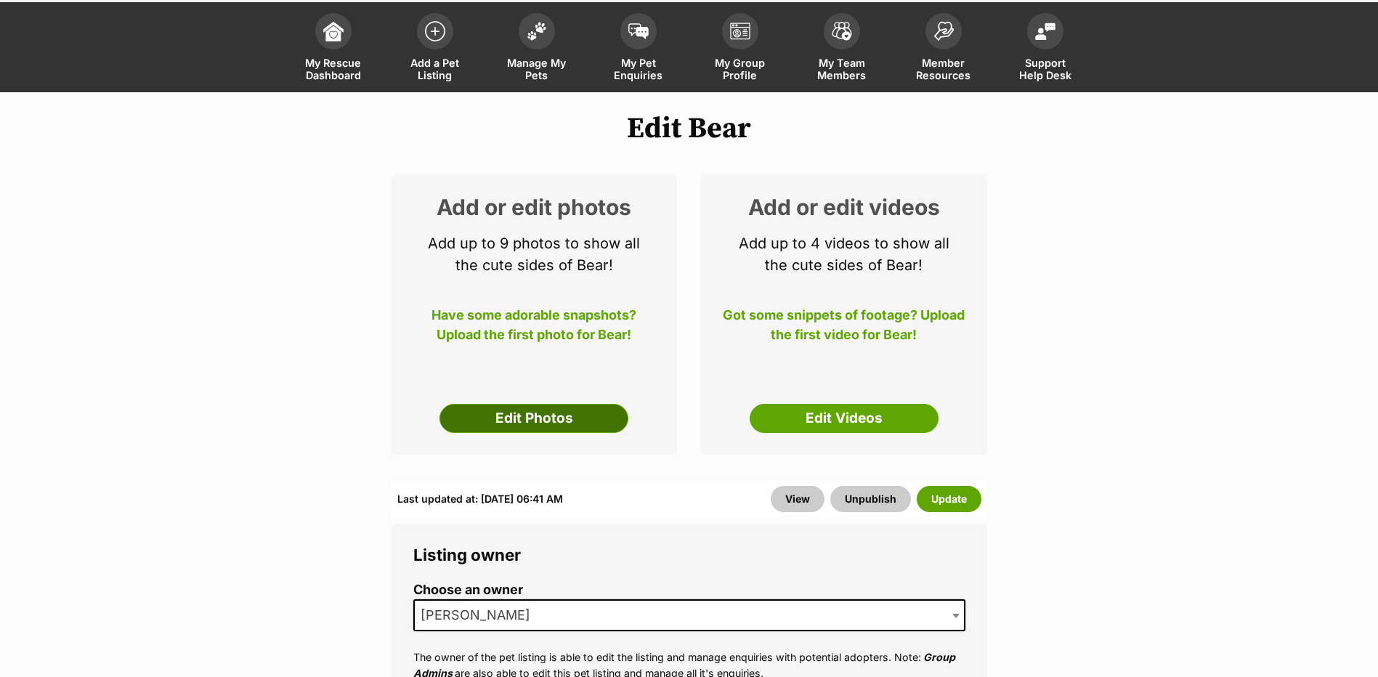
click at [583, 433] on link "Edit Photos" at bounding box center [534, 418] width 189 height 29
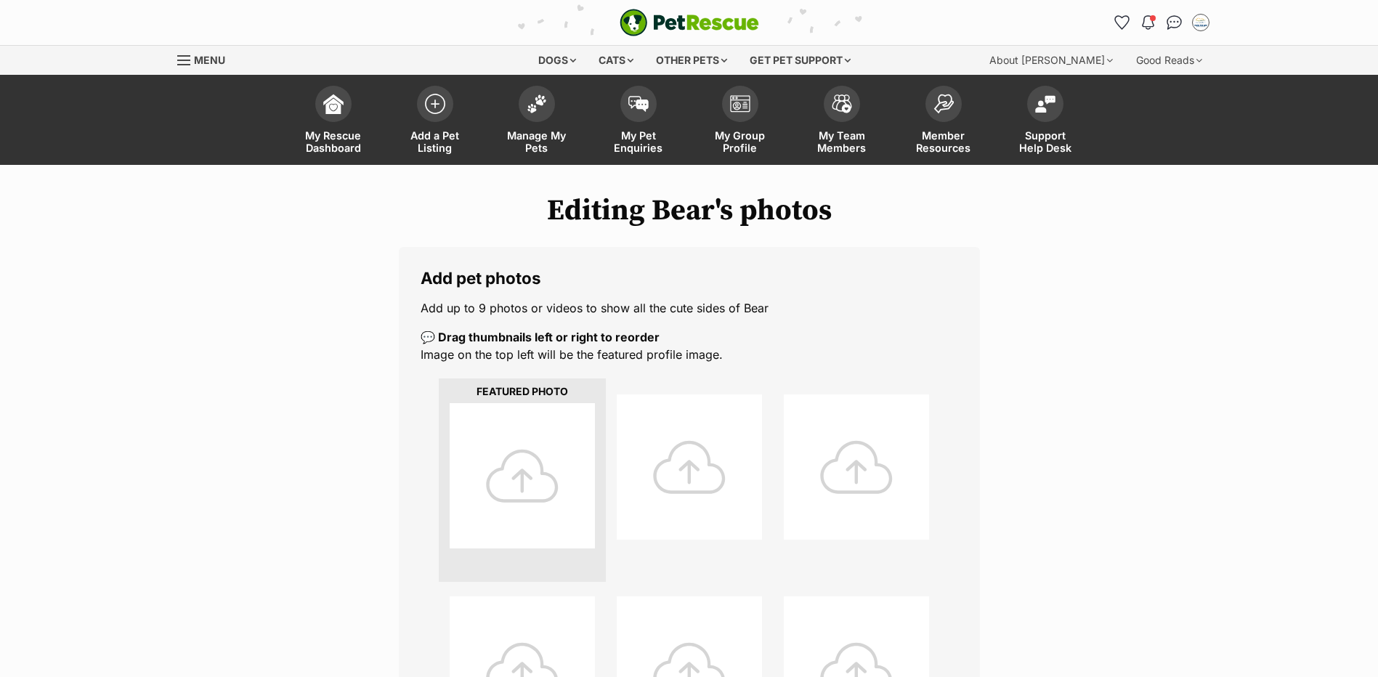
click at [533, 447] on div at bounding box center [522, 475] width 145 height 145
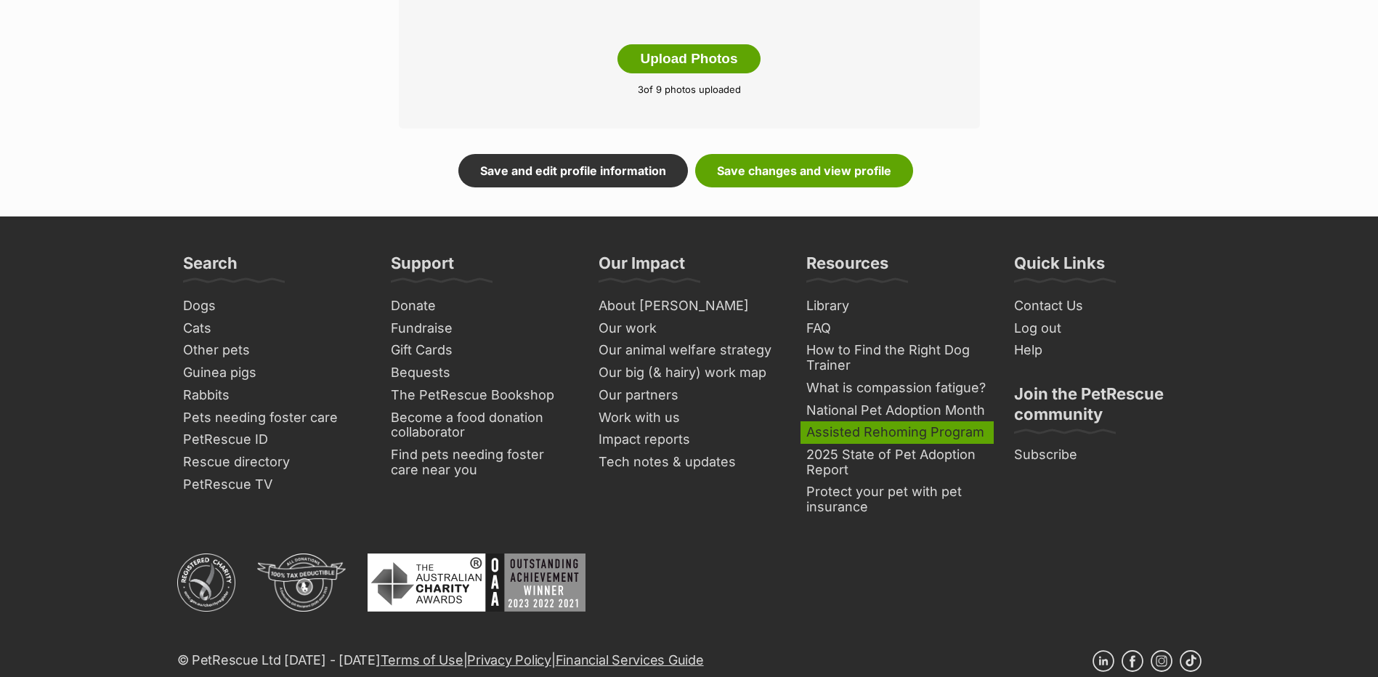
scroll to position [944, 0]
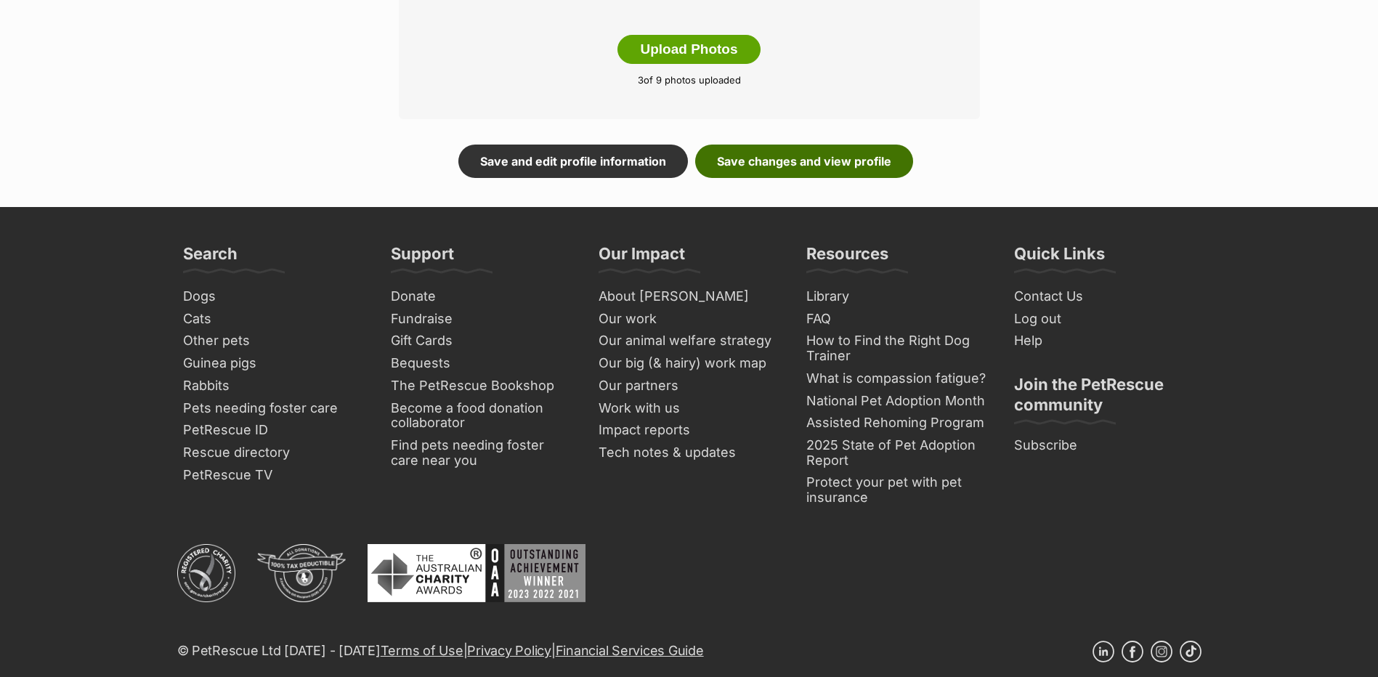
click at [801, 178] on link "Save changes and view profile" at bounding box center [804, 161] width 218 height 33
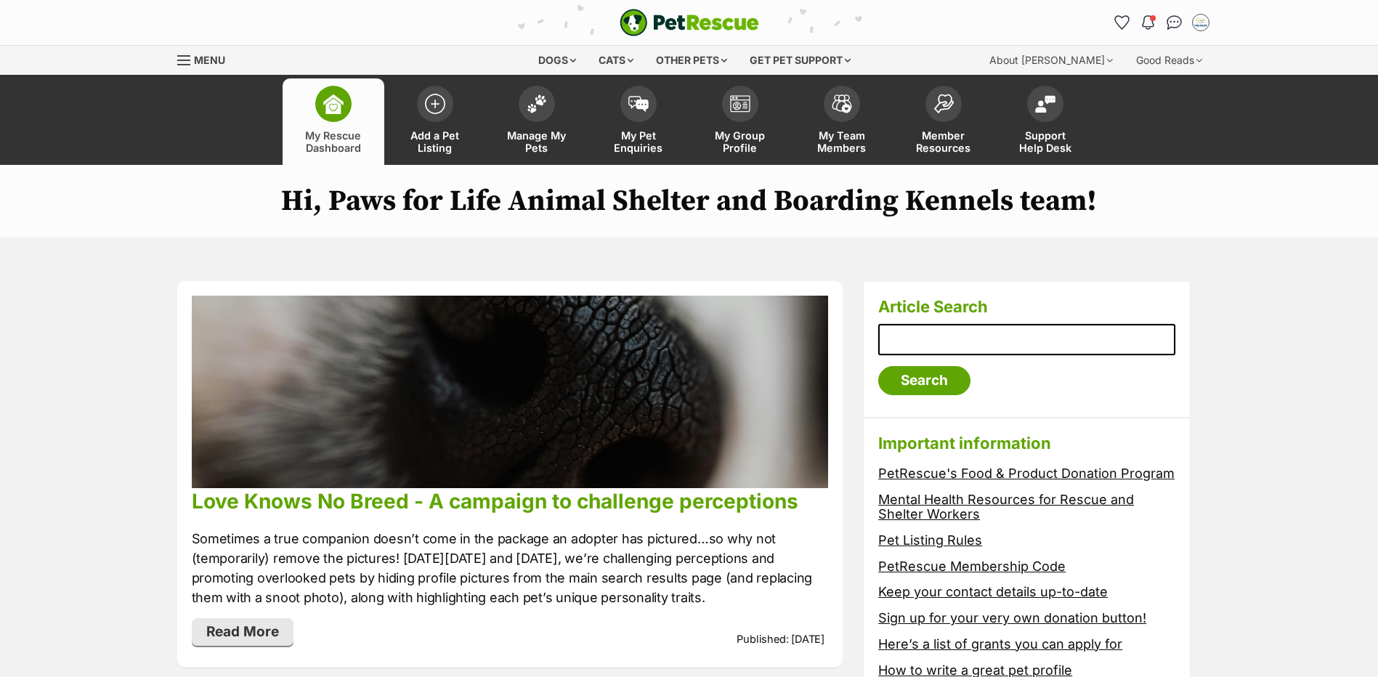
click at [527, 128] on link "Manage My Pets" at bounding box center [537, 121] width 102 height 86
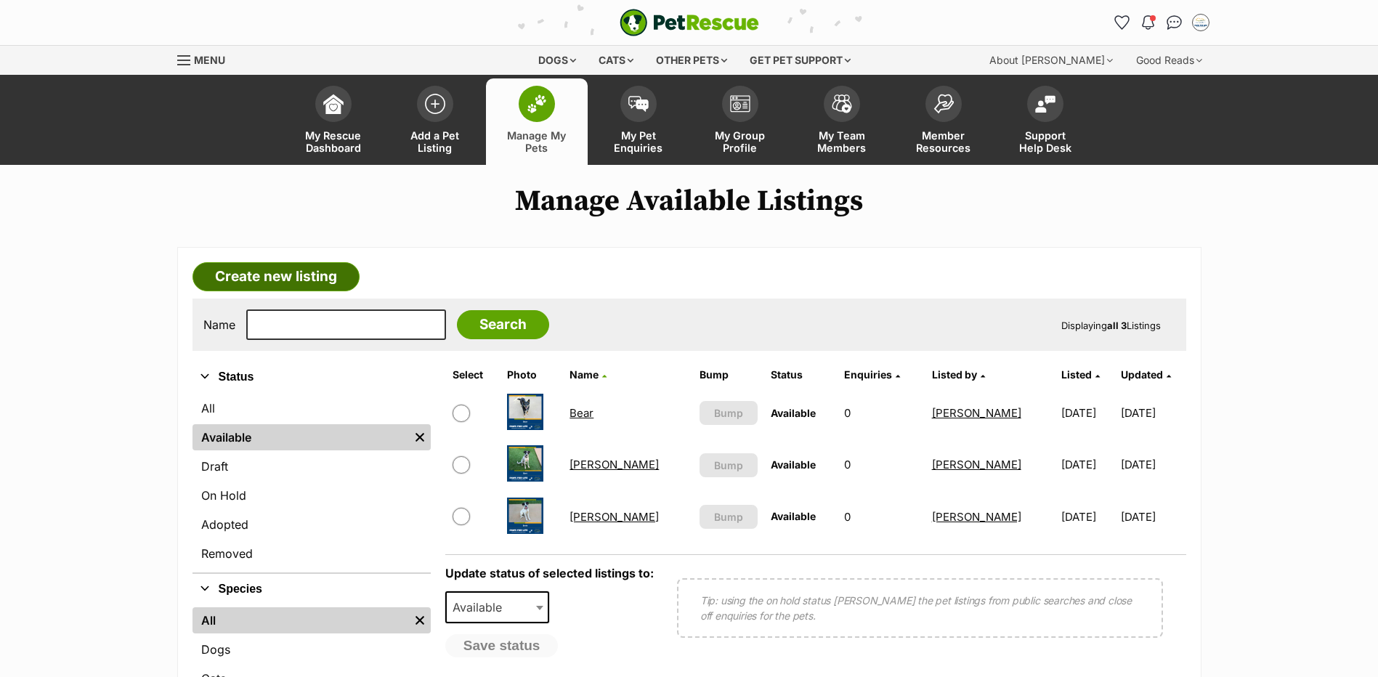
click at [309, 291] on link "Create new listing" at bounding box center [276, 276] width 167 height 29
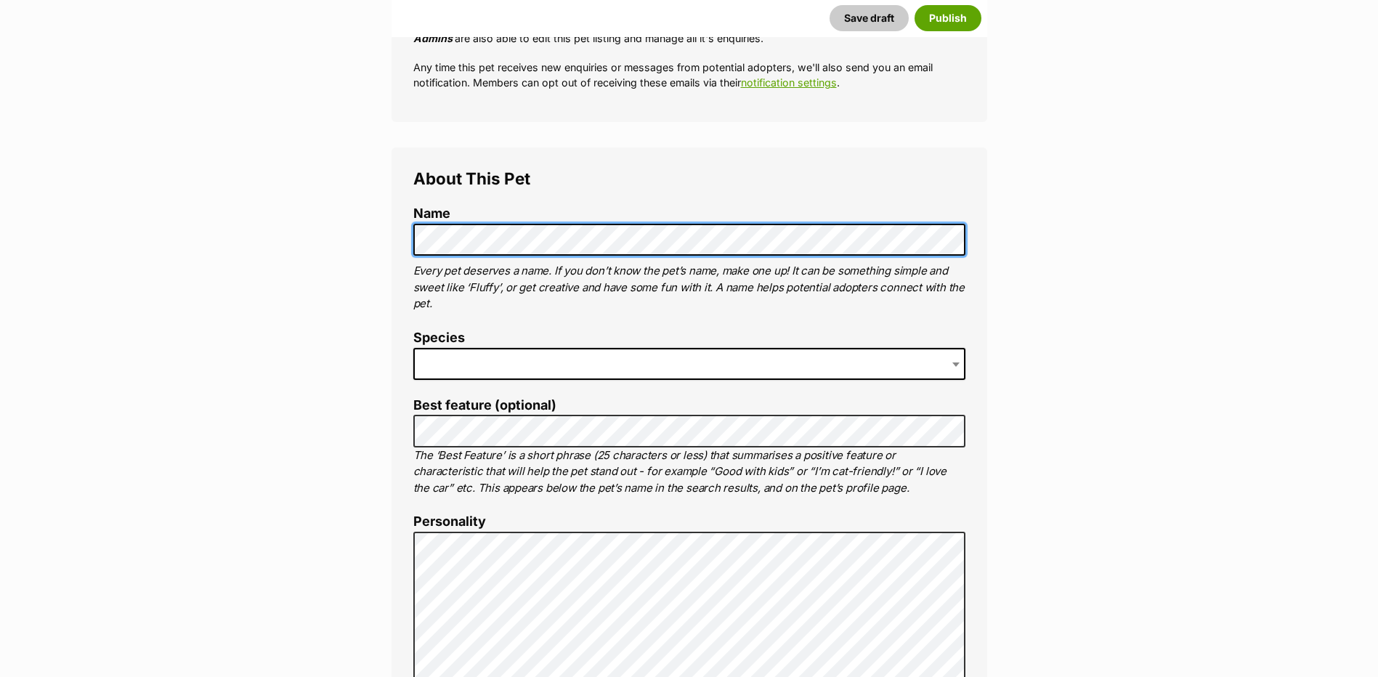
scroll to position [436, 0]
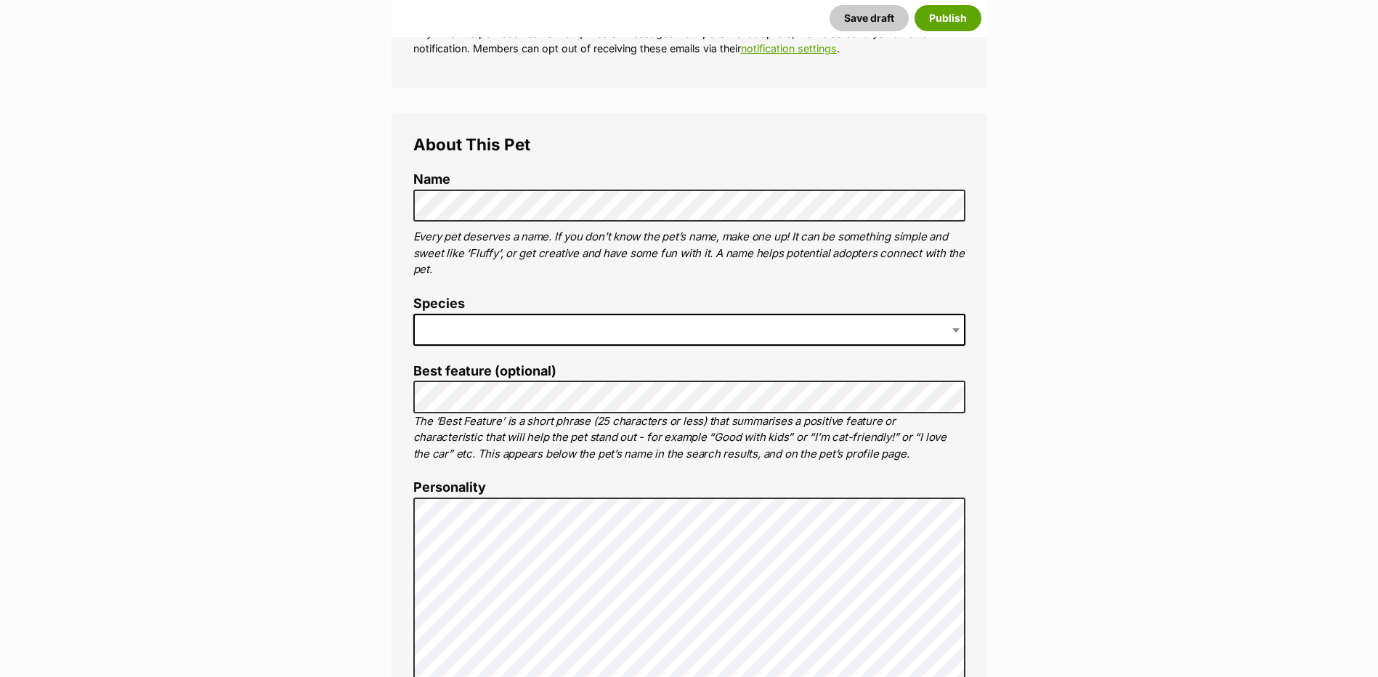
click at [509, 346] on span at bounding box center [689, 330] width 552 height 32
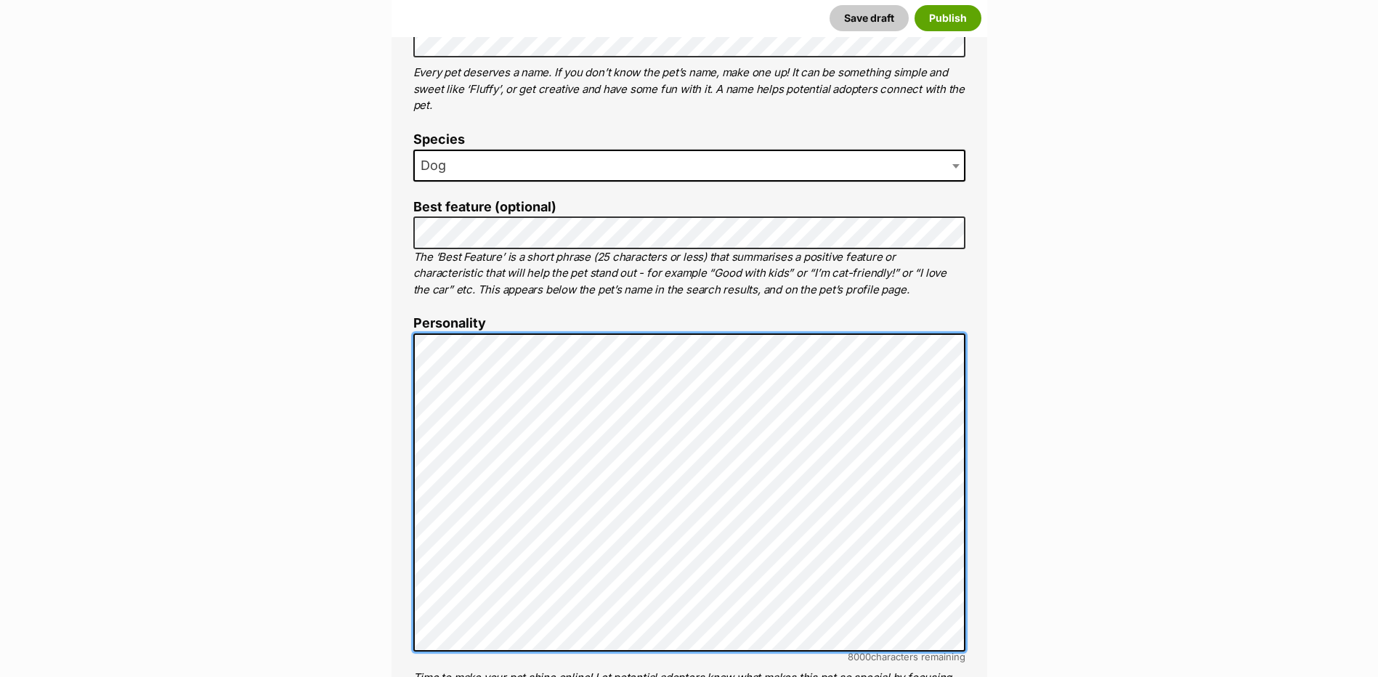
scroll to position [654, 0]
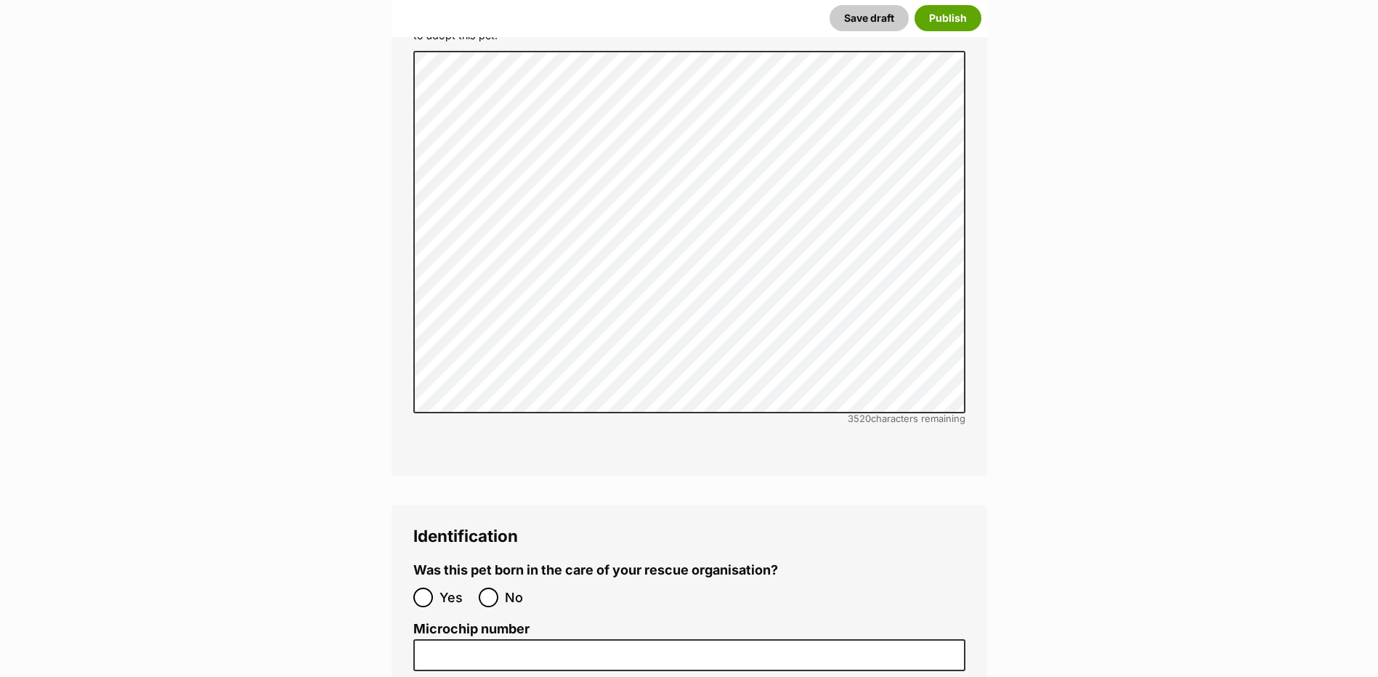
scroll to position [4432, 0]
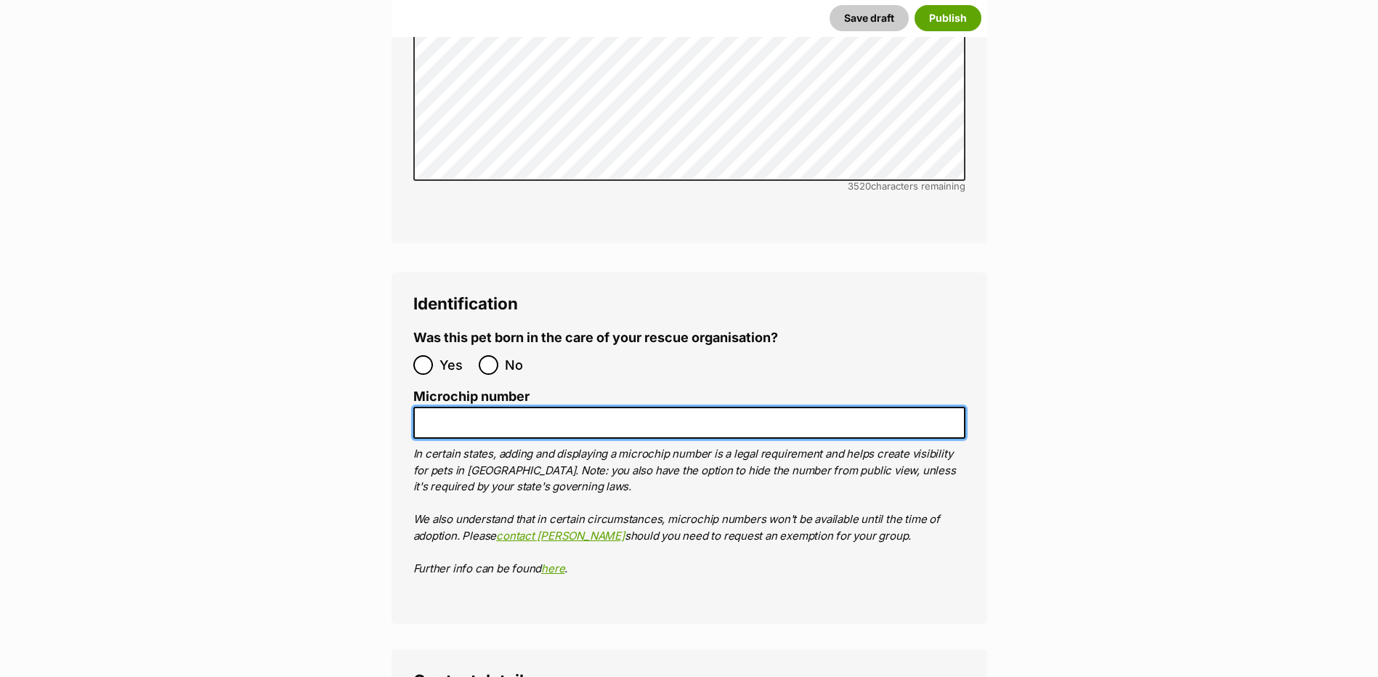
click at [461, 407] on input "Microchip number" at bounding box center [689, 423] width 552 height 33
paste input "941 000 031 346 817"
click at [449, 407] on input "941 000 031 346 817" at bounding box center [689, 423] width 552 height 33
click at [475, 407] on input "941000 031 346 817" at bounding box center [689, 423] width 552 height 33
click at [496, 407] on input "941000031 346 817" at bounding box center [689, 423] width 552 height 33
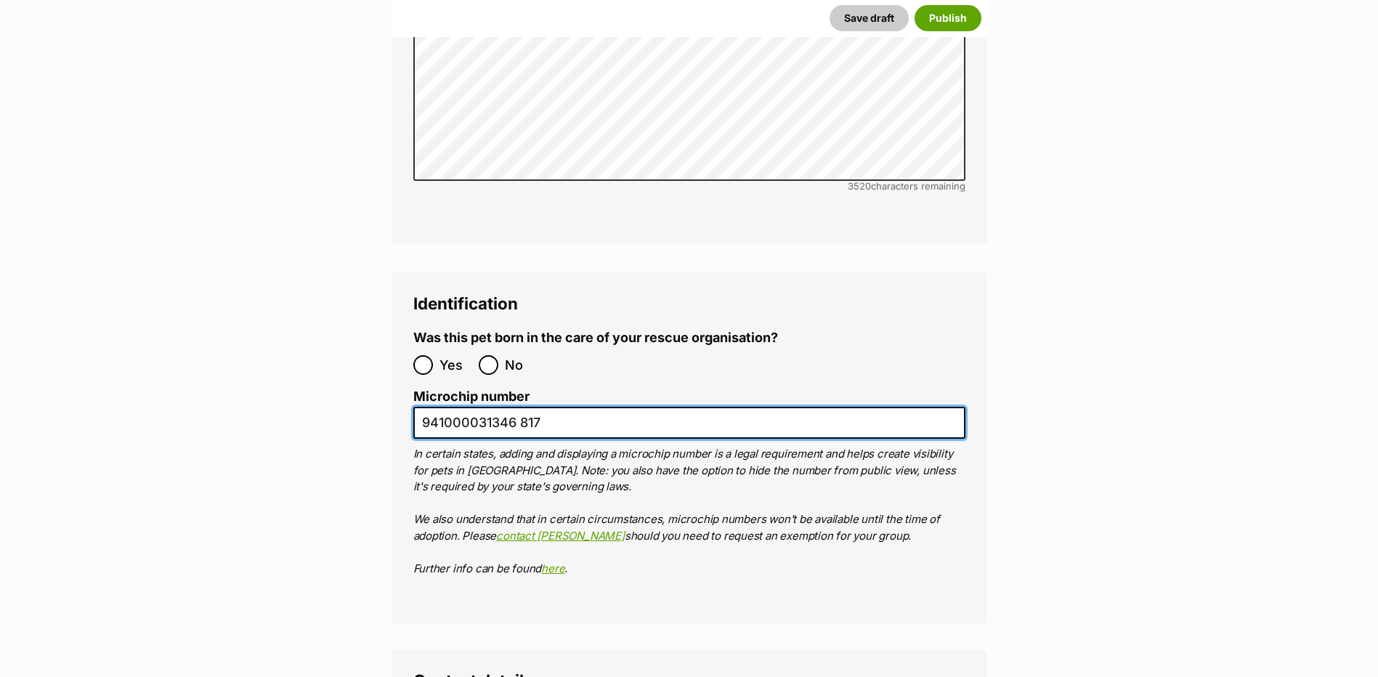
click at [524, 407] on input "941000031346 817" at bounding box center [689, 423] width 552 height 33
type input "941000031346817"
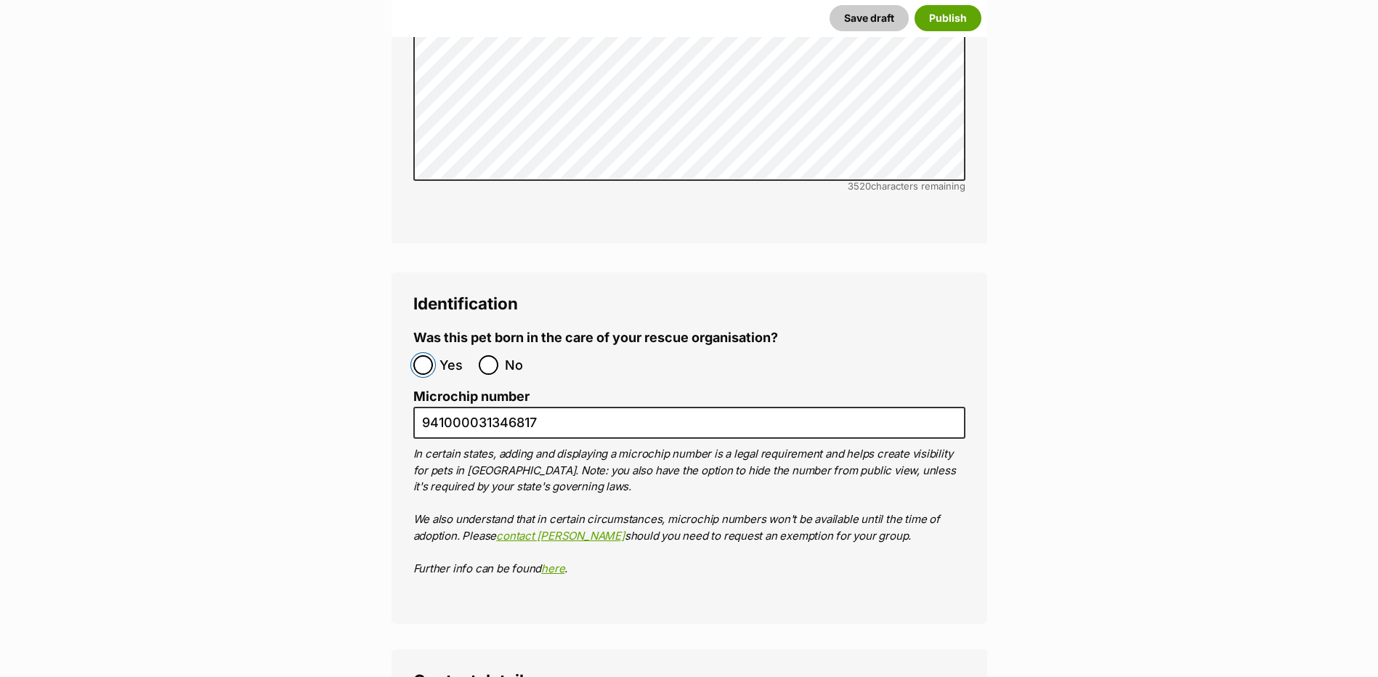
click at [425, 355] on input "Yes" at bounding box center [423, 365] width 20 height 20
radio input "true"
click at [483, 355] on input "No" at bounding box center [489, 365] width 20 height 20
radio input "true"
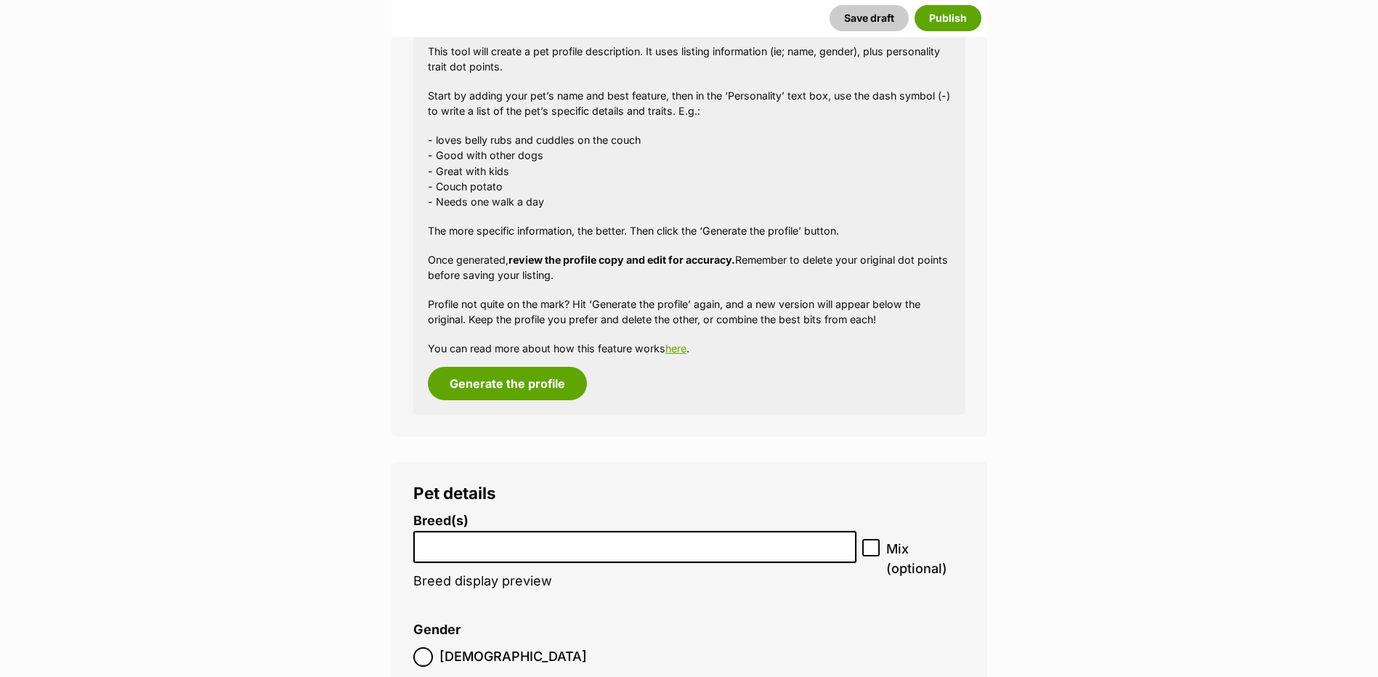
scroll to position [1891, 0]
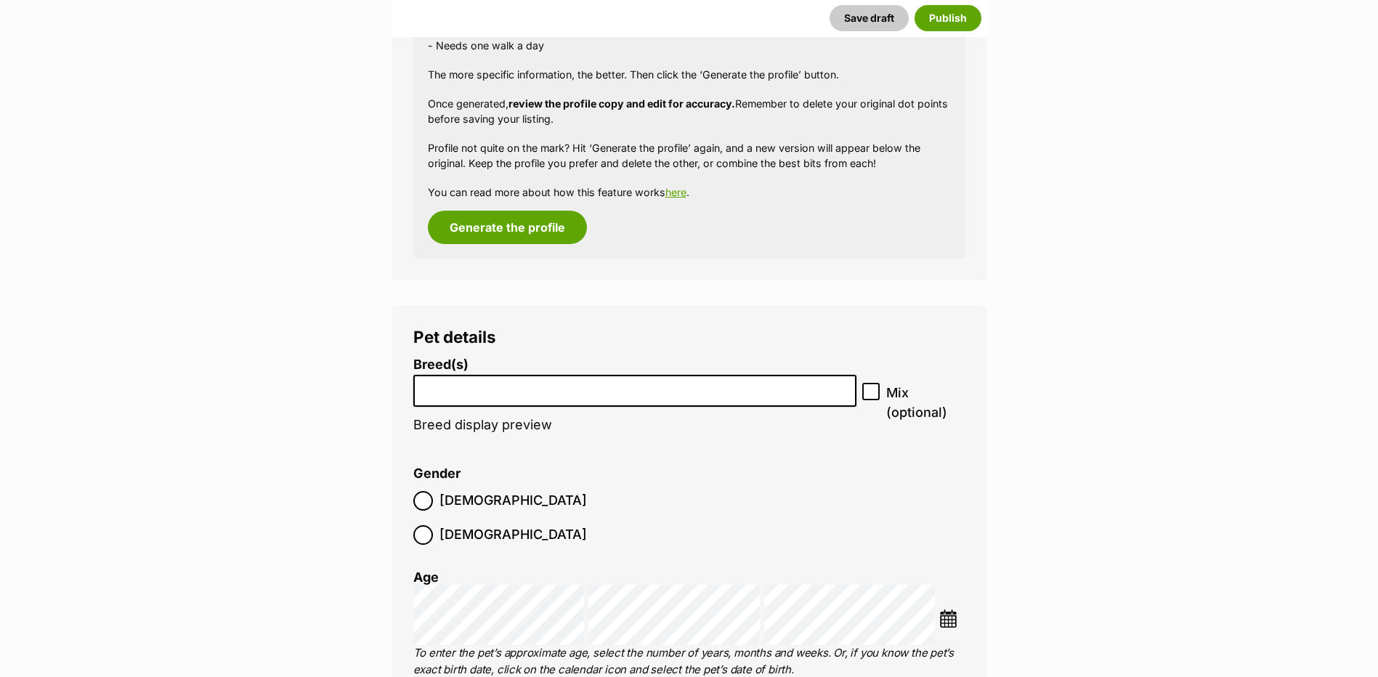
click at [543, 406] on li at bounding box center [635, 391] width 434 height 30
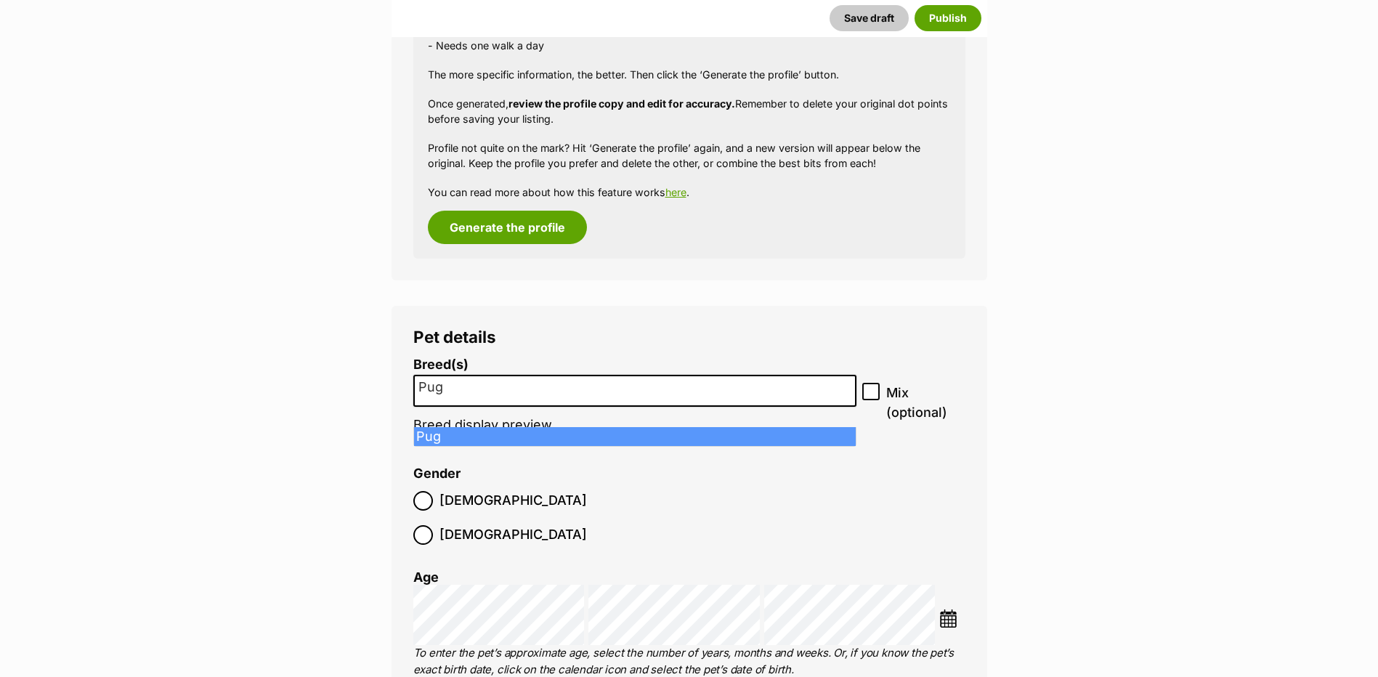
type input "Pug"
select select "169"
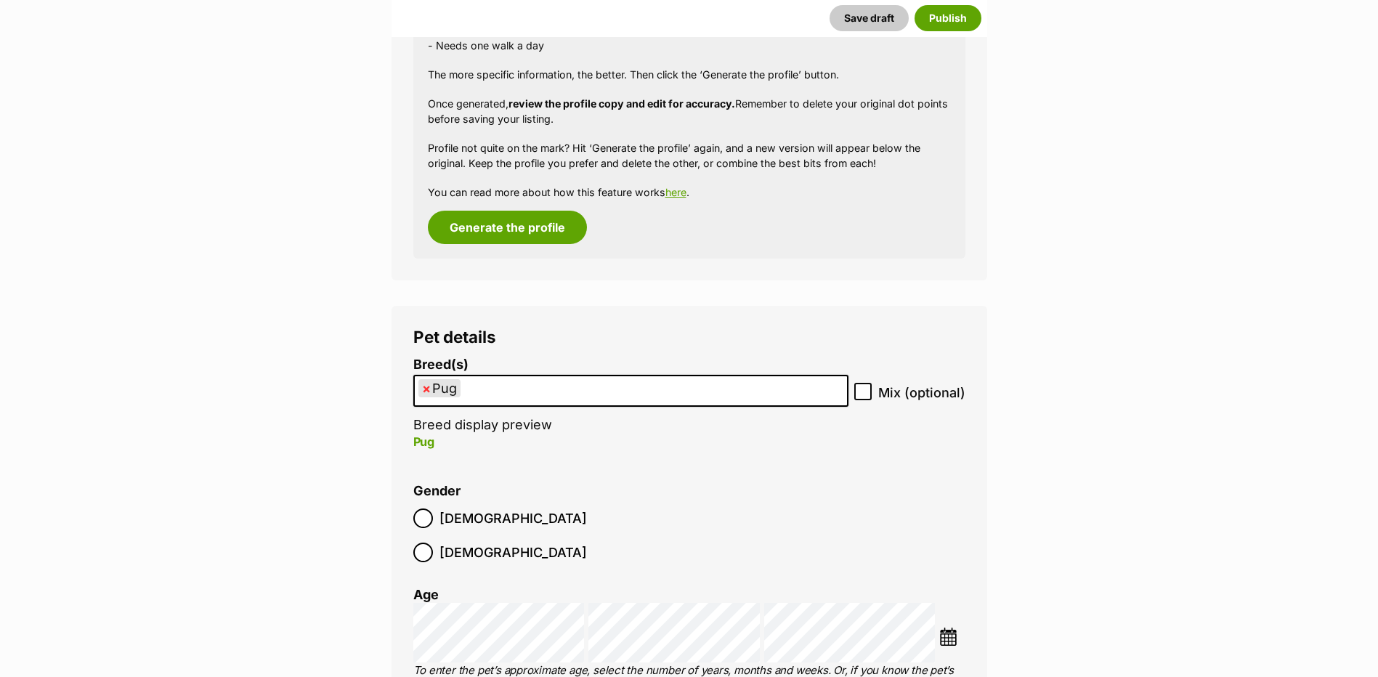
click at [859, 397] on icon at bounding box center [863, 391] width 10 height 10
click at [859, 400] on input "Mix (optional)" at bounding box center [862, 391] width 17 height 17
checkbox input "true"
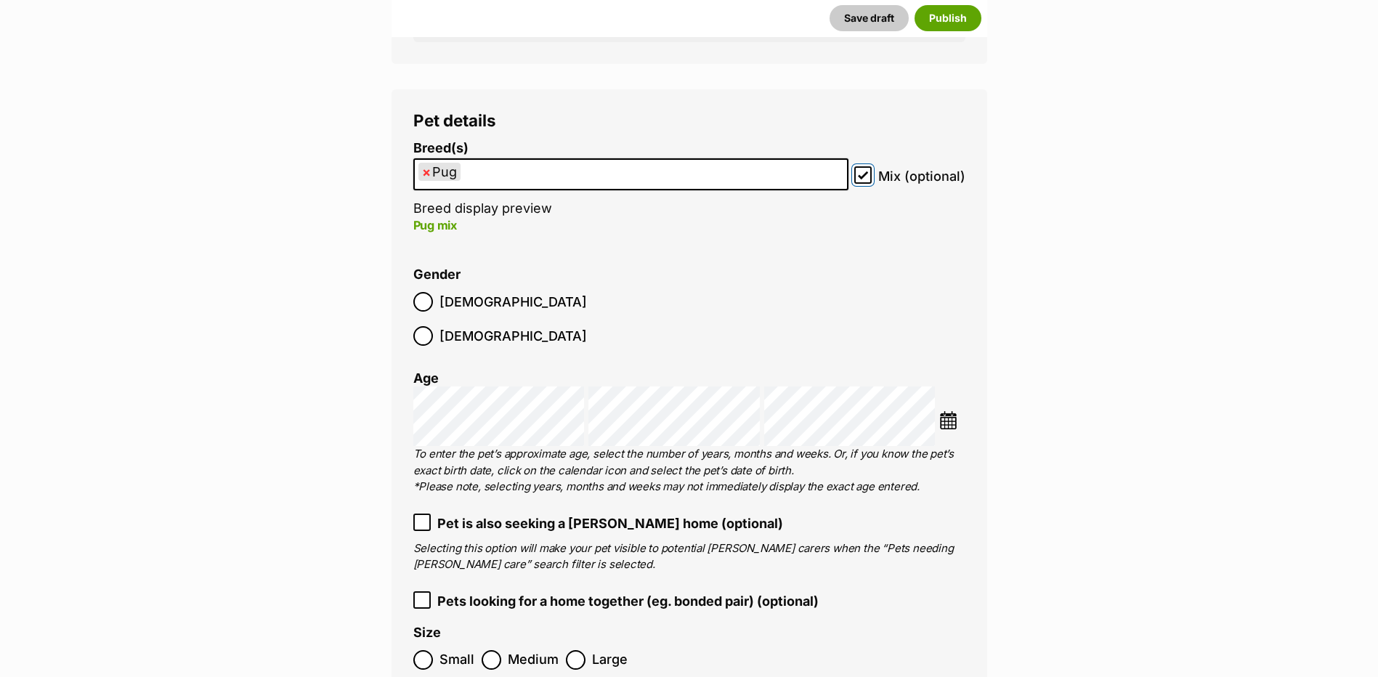
scroll to position [2109, 0]
click at [941, 420] on div "Choose Date" at bounding box center [689, 415] width 552 height 60
click at [939, 405] on div "Choose Date" at bounding box center [689, 415] width 552 height 60
click at [951, 410] on img at bounding box center [948, 419] width 18 height 18
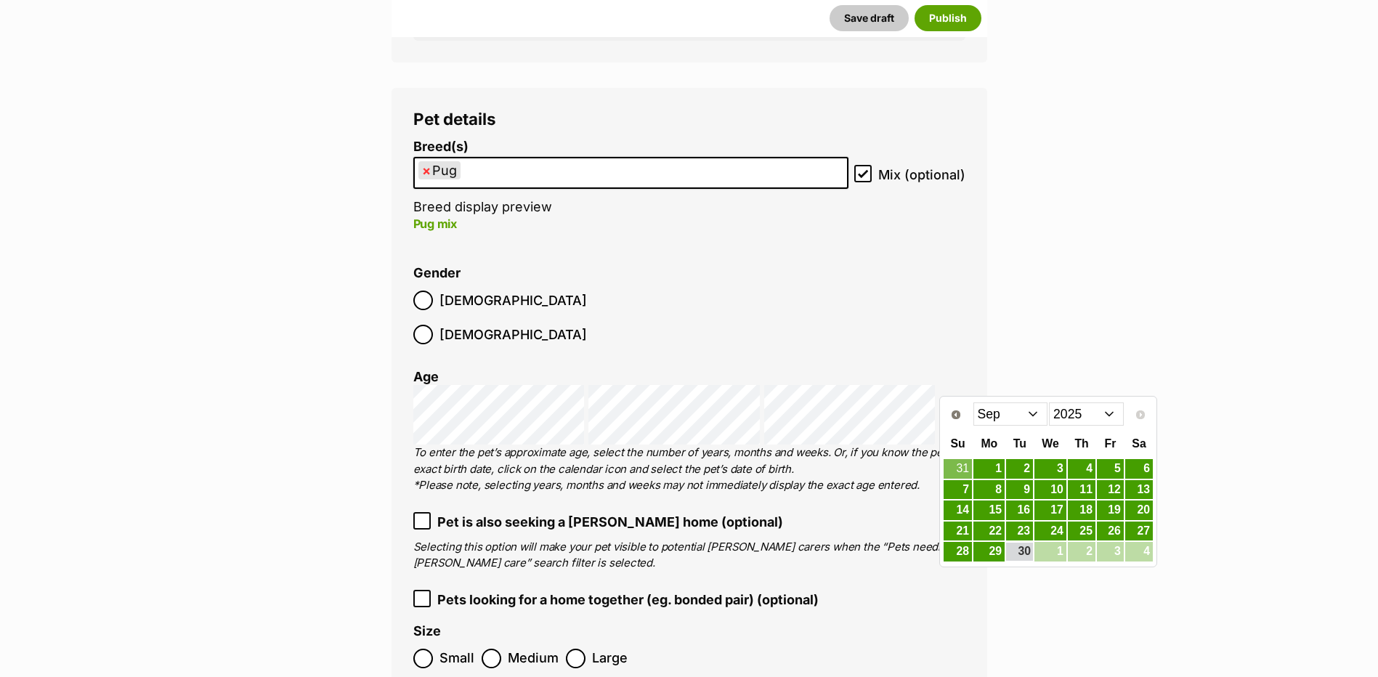
click at [1097, 411] on select "2015 2016 2017 2018 2019 2020 2021 2022 2023 2024 2025" at bounding box center [1086, 413] width 75 height 23
click at [1037, 415] on select "Jan Feb Mar Apr May Jun Jul Aug Sep Oct Nov Dec" at bounding box center [1010, 413] width 75 height 23
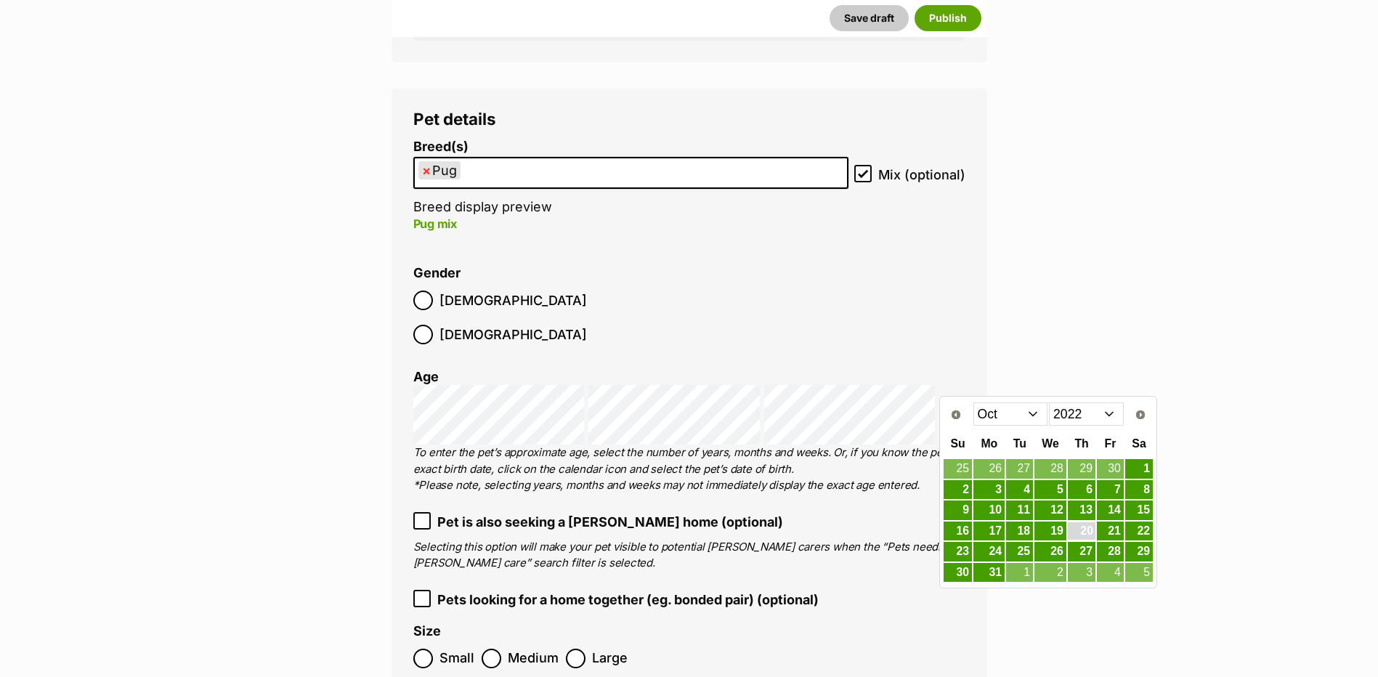
click at [1085, 534] on link "20" at bounding box center [1082, 531] width 28 height 18
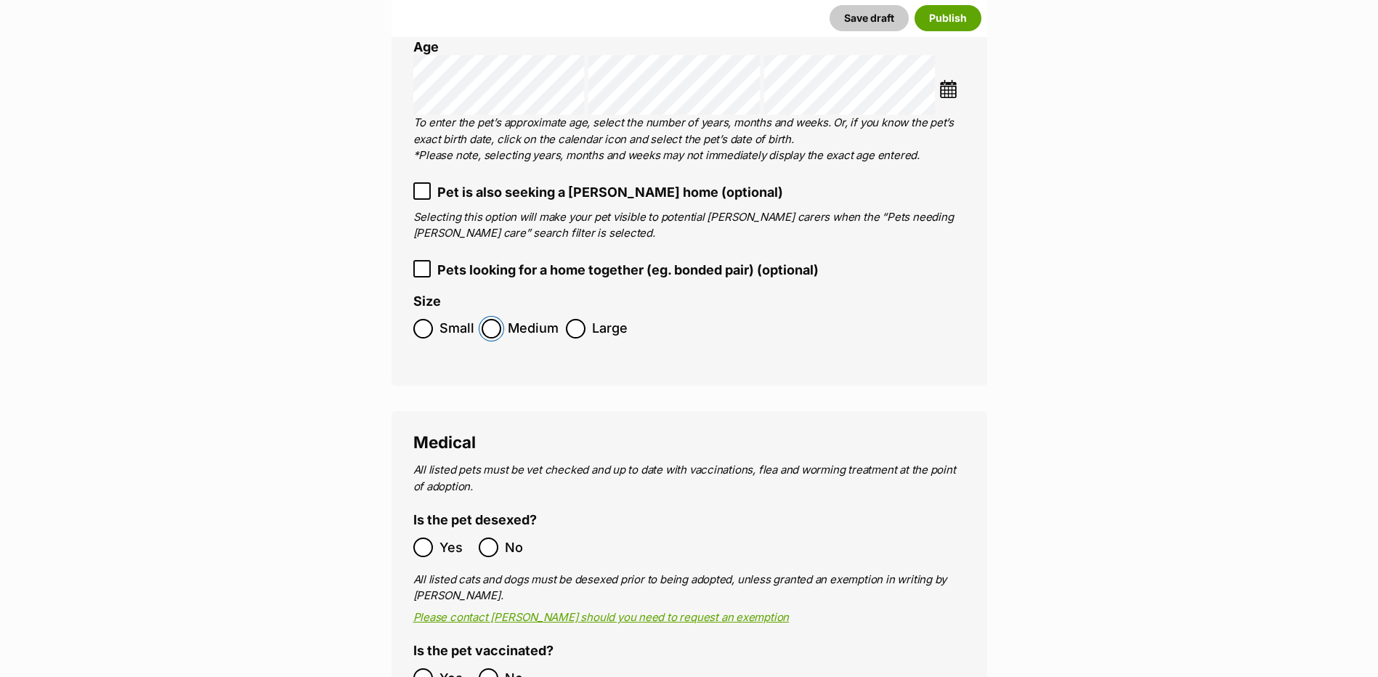
scroll to position [2472, 0]
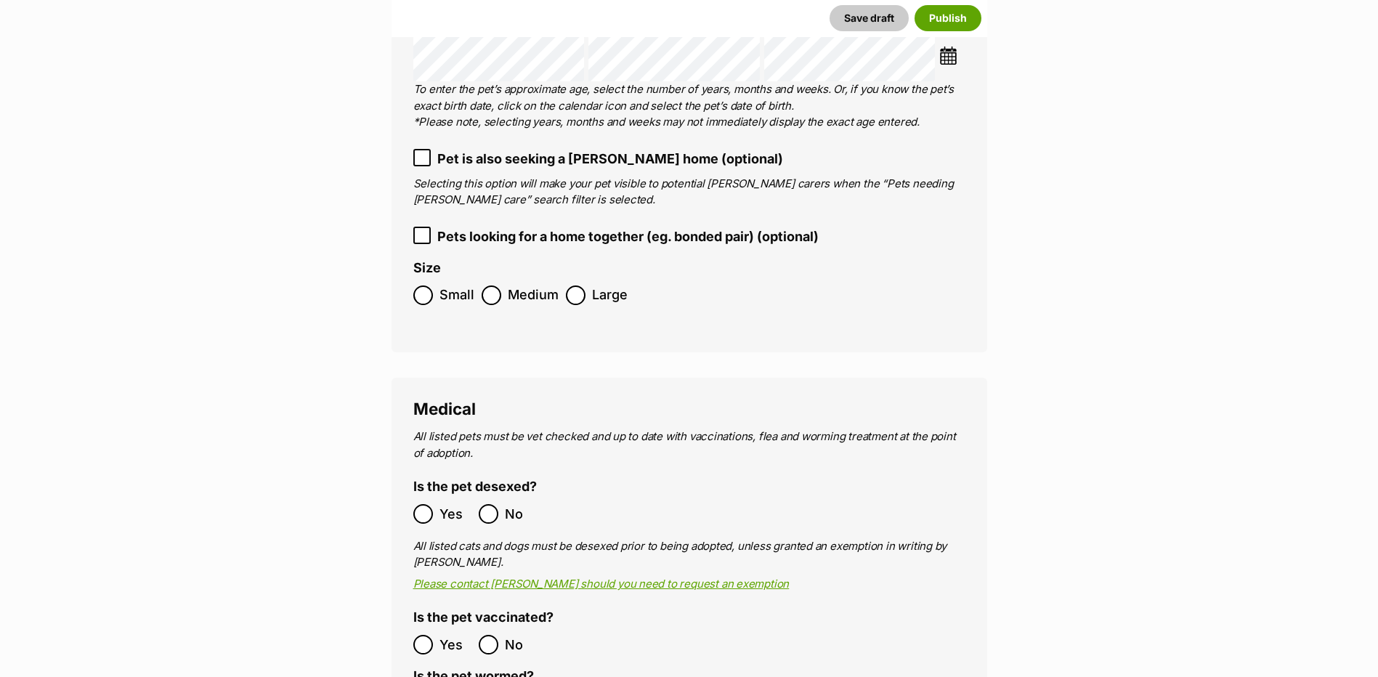
click at [420, 293] on ol "Small Medium Large" at bounding box center [689, 295] width 552 height 34
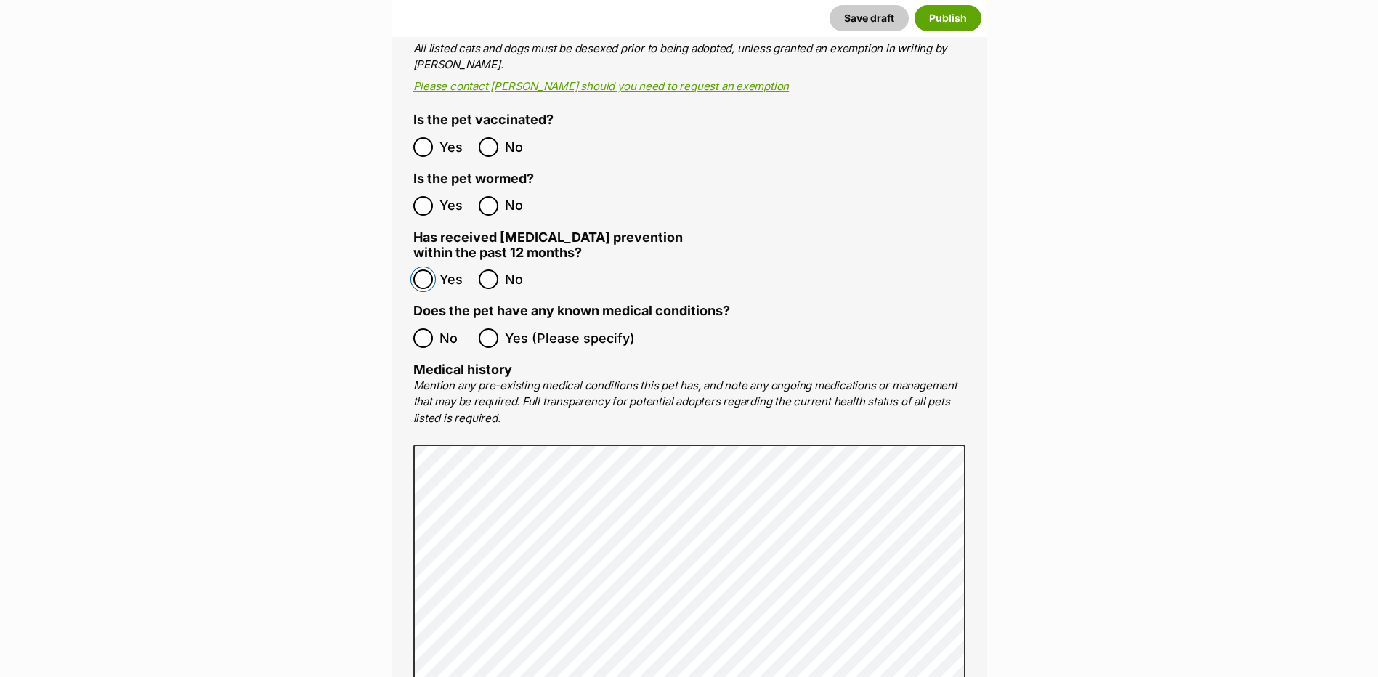
scroll to position [2981, 0]
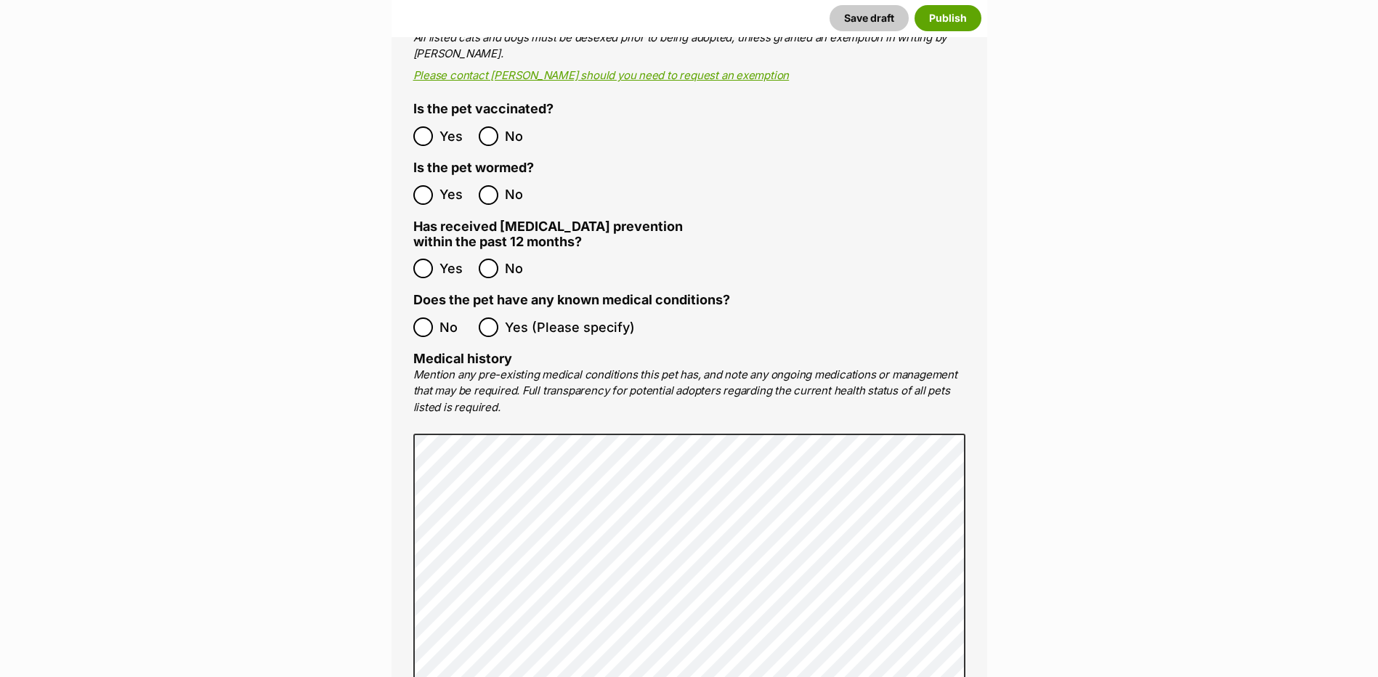
click at [412, 308] on div "Medical All listed pets must be vet checked and up to date with vaccinations, f…" at bounding box center [690, 330] width 596 height 923
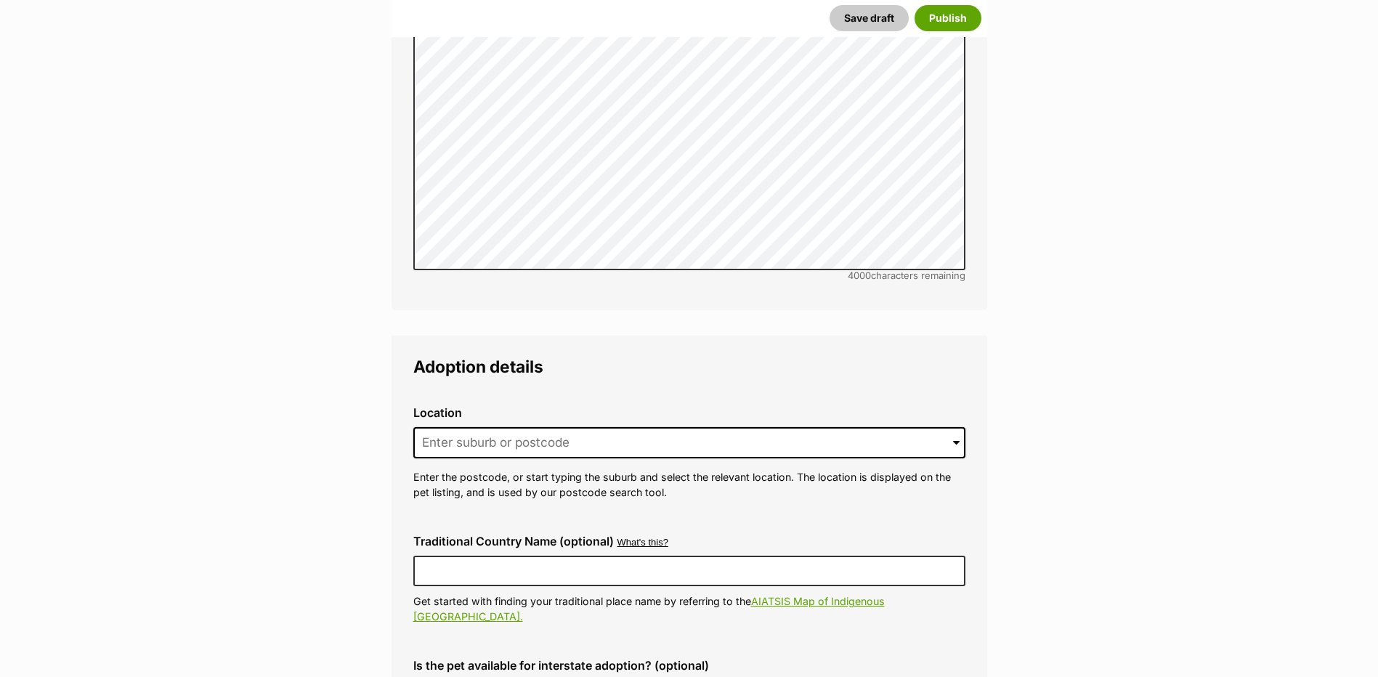
scroll to position [3562, 0]
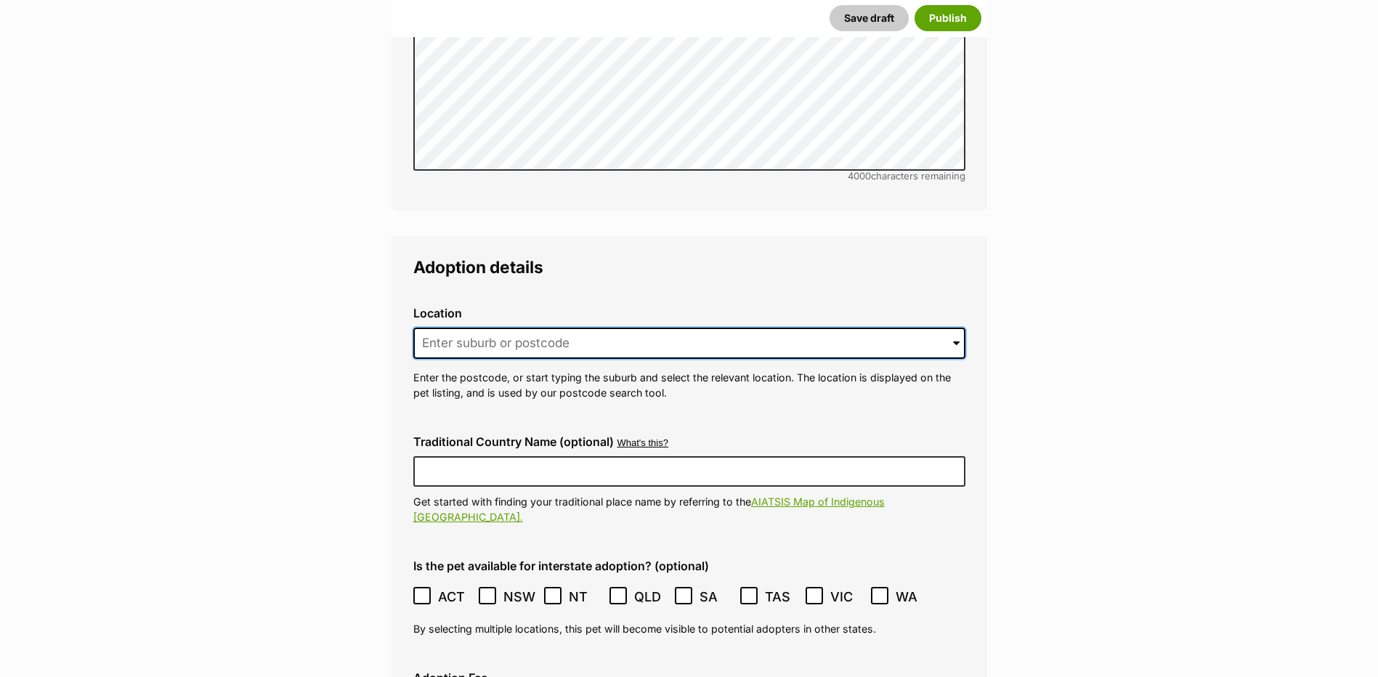
click at [558, 331] on input at bounding box center [689, 344] width 552 height 32
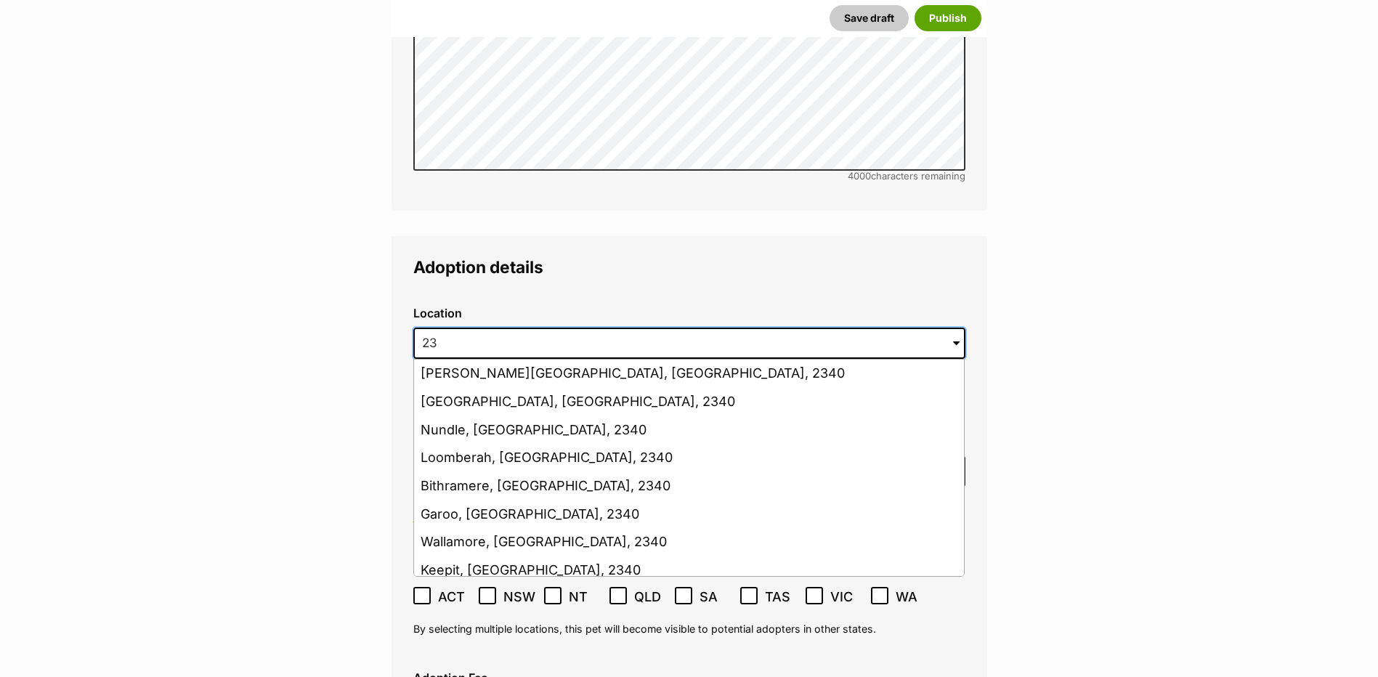
type input "2"
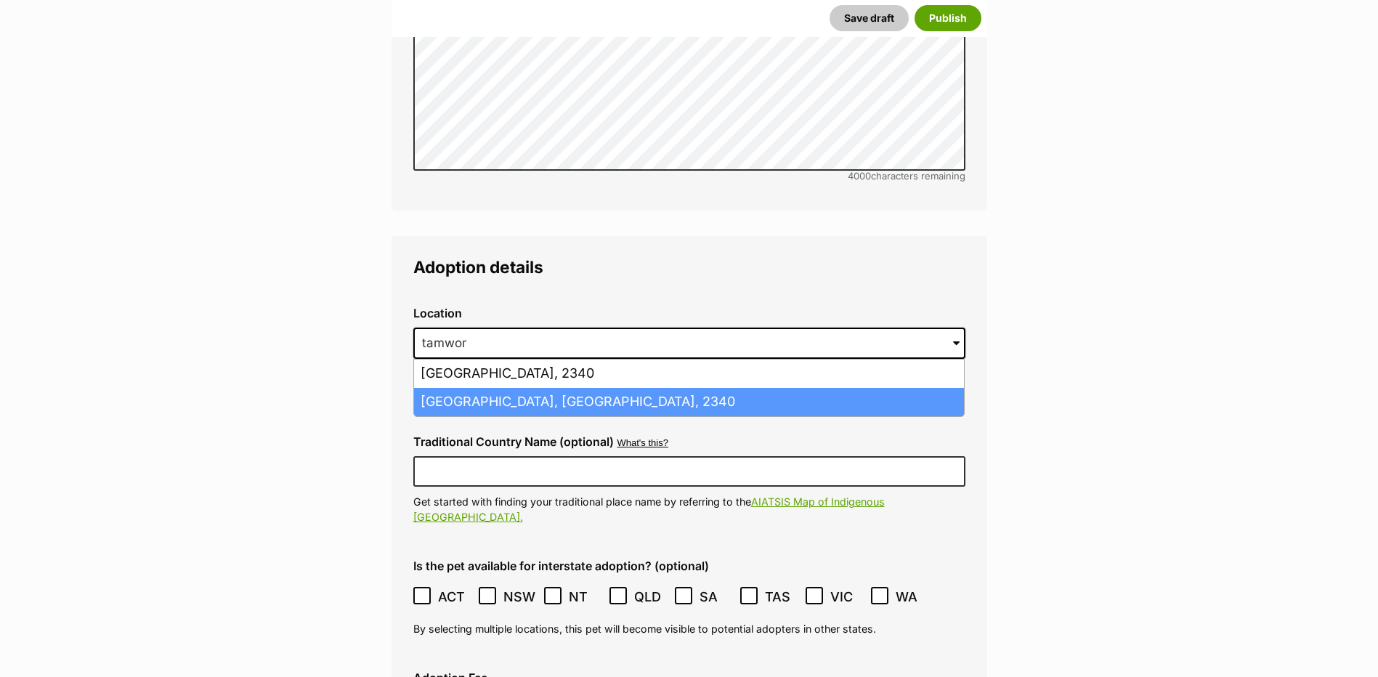
click at [526, 389] on li "Tamworth, New South Wales, 2340" at bounding box center [689, 402] width 550 height 28
type input "Tamworth, New South Wales, 2340"
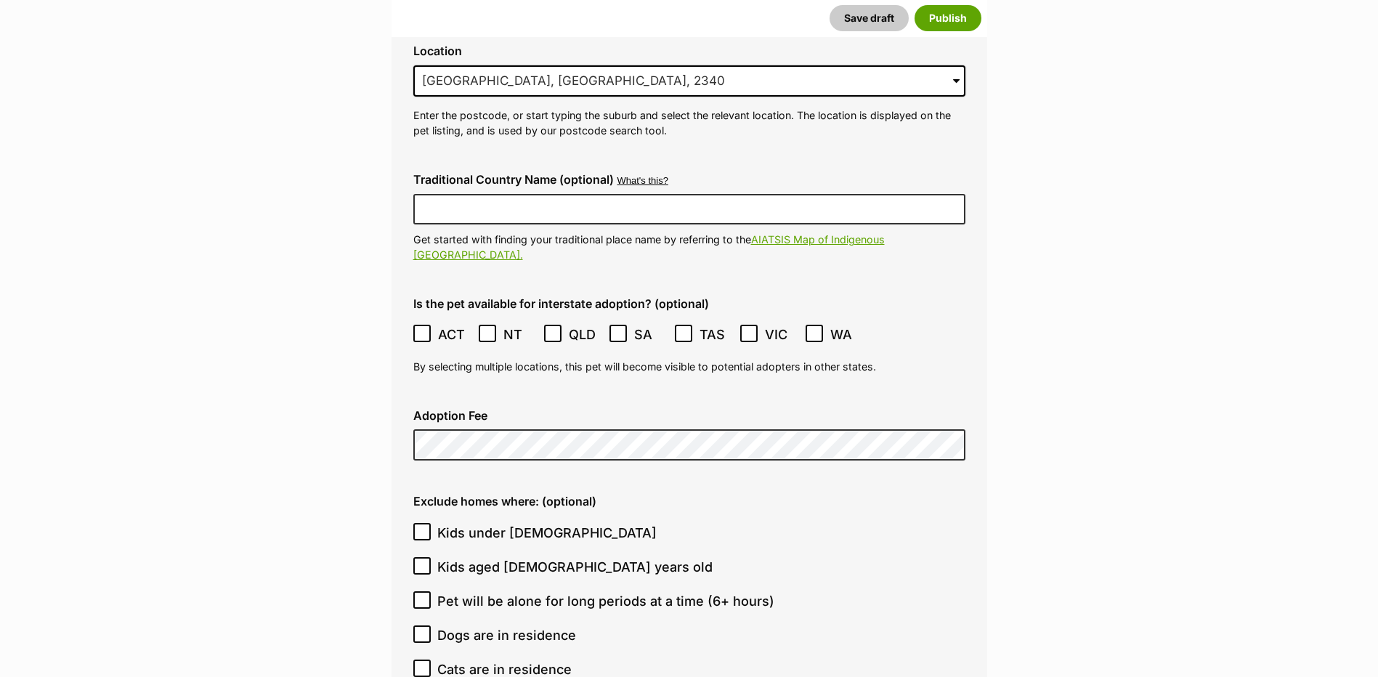
scroll to position [3853, 0]
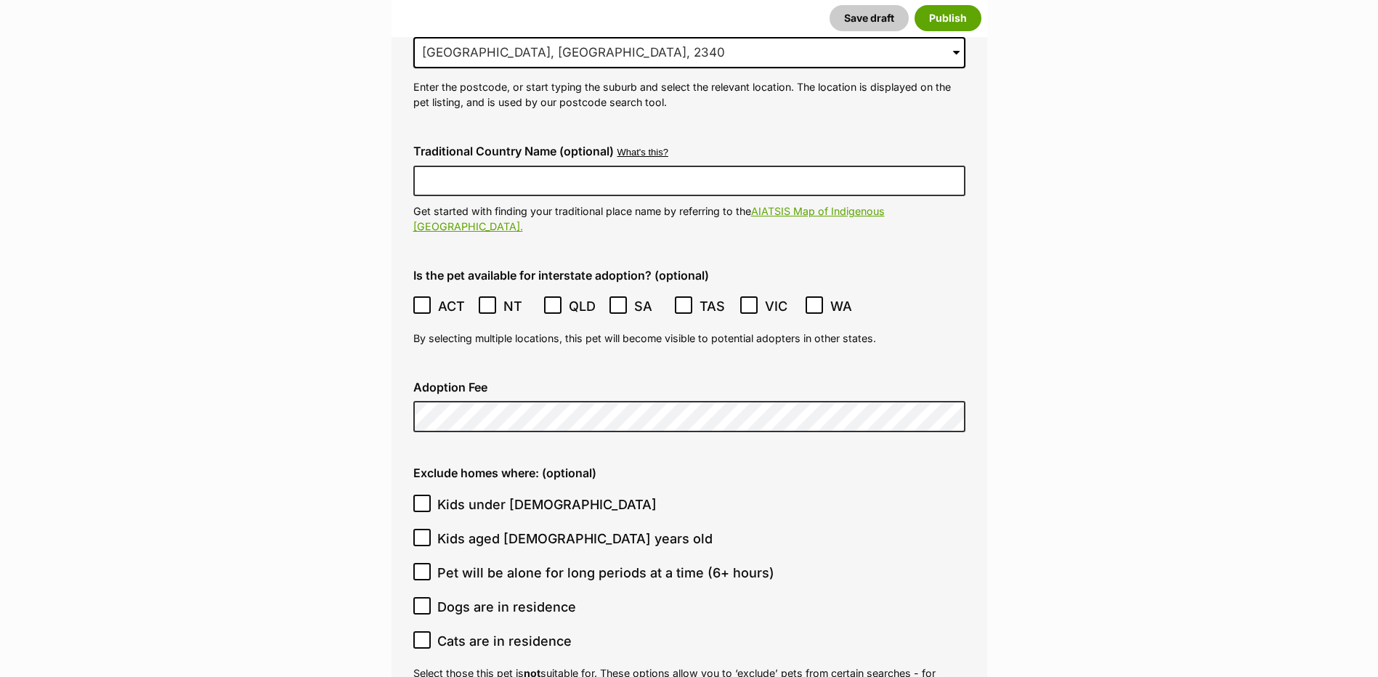
click at [642, 495] on label "Kids under 5 years old" at bounding box center [685, 505] width 545 height 20
click at [431, 495] on input "Kids under 5 years old" at bounding box center [421, 503] width 17 height 17
checkbox input "true"
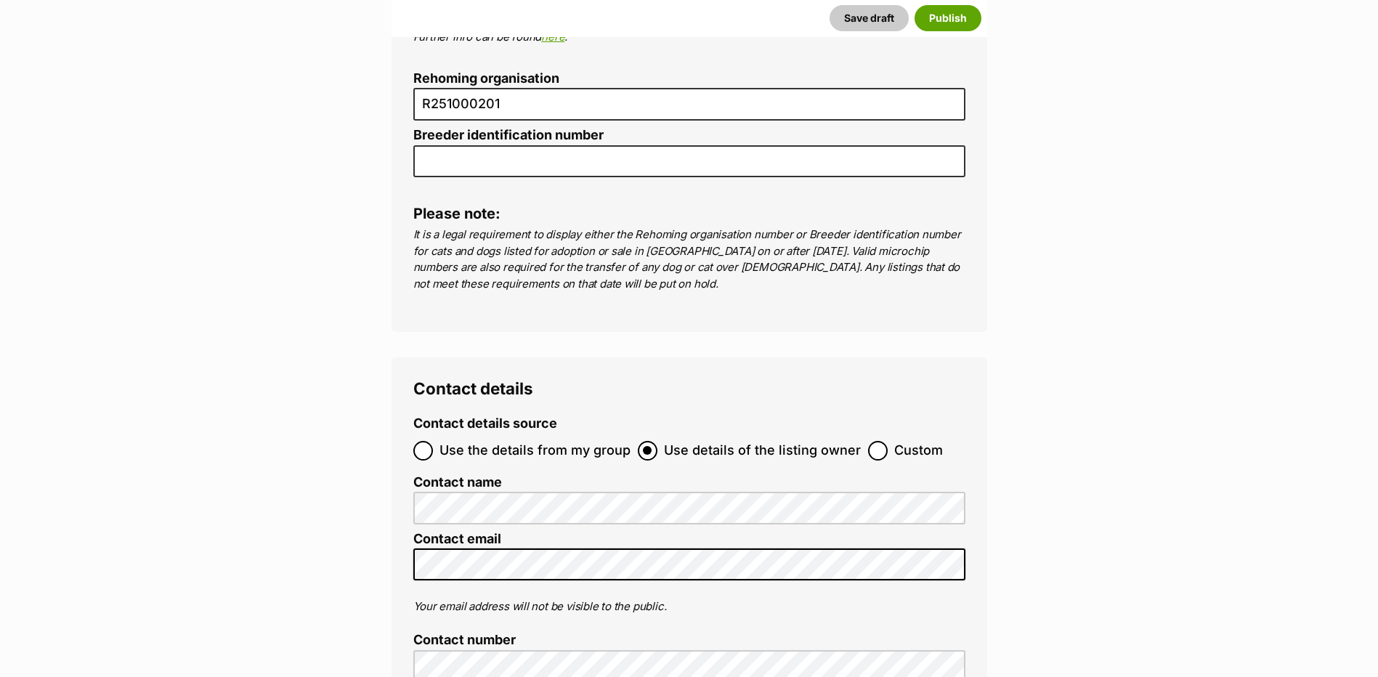
scroll to position [5451, 0]
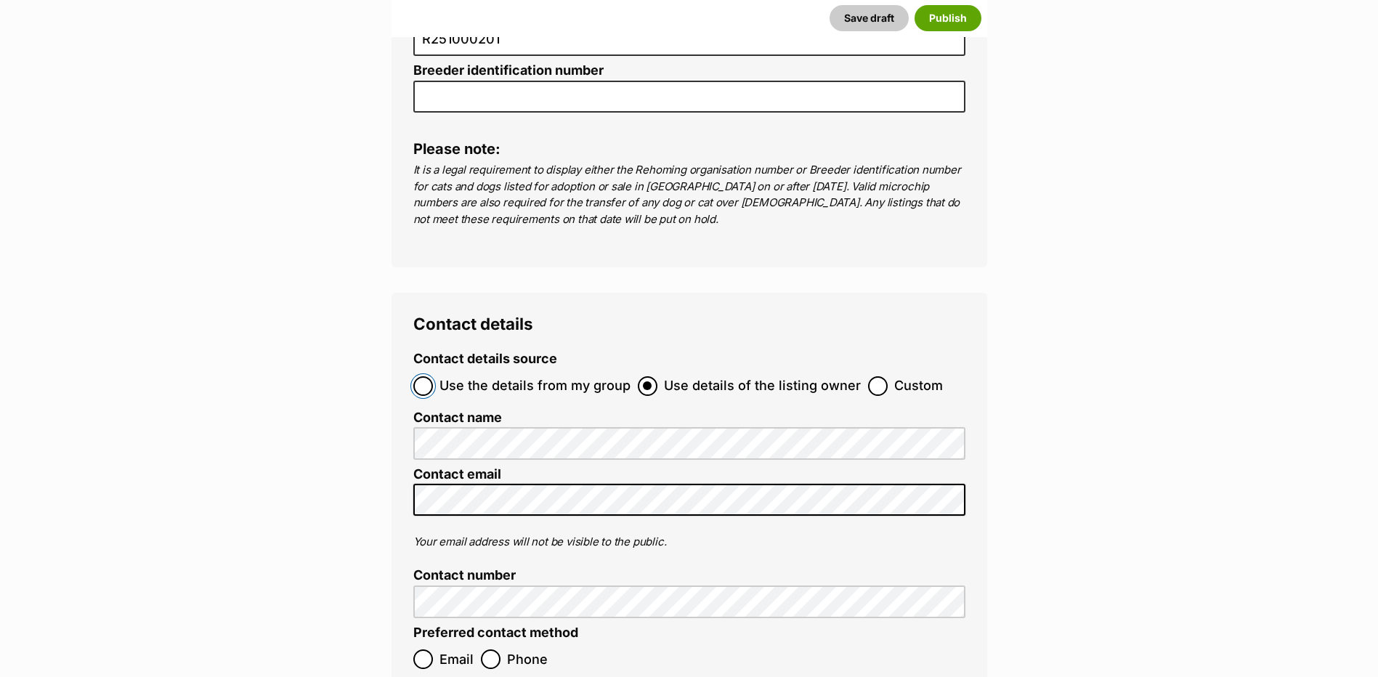
click at [423, 376] on input "Use the details from my group" at bounding box center [423, 386] width 20 height 20
radio input "true"
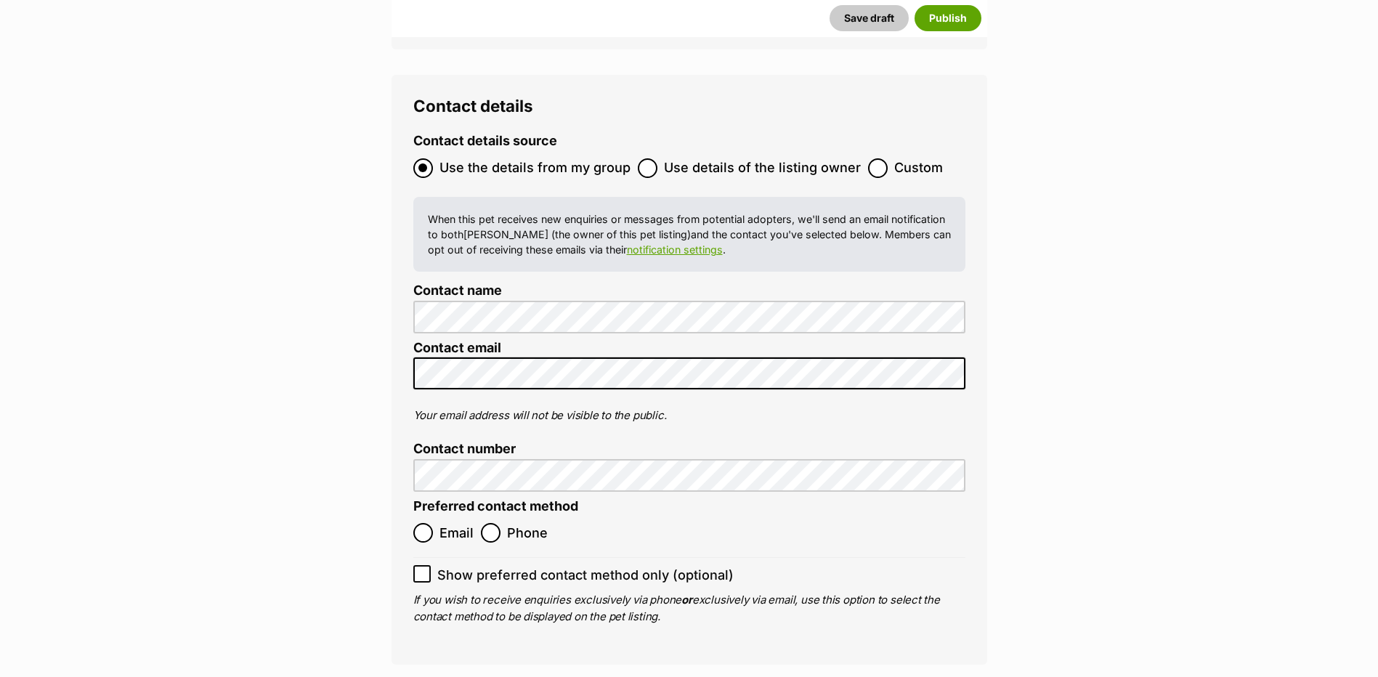
click at [434, 523] on label "Email" at bounding box center [443, 533] width 60 height 20
click at [433, 523] on input "Email" at bounding box center [423, 533] width 20 height 20
radio input "true"
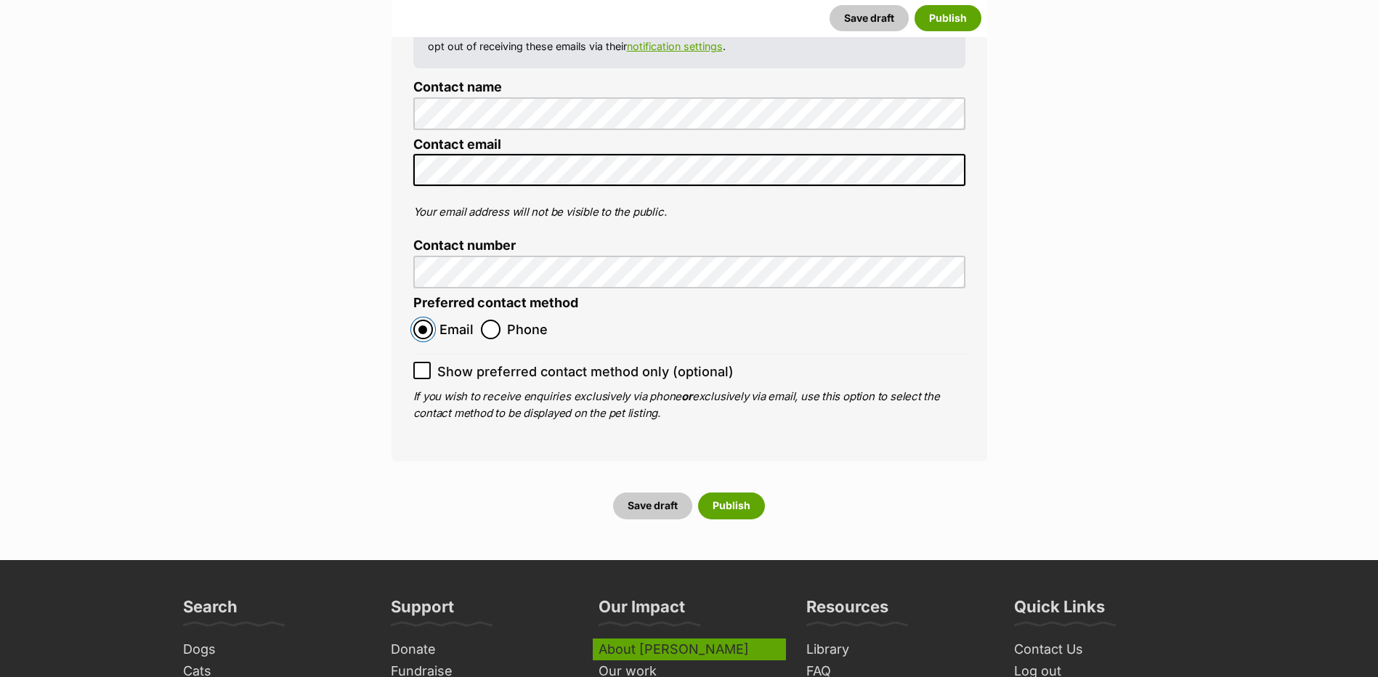
scroll to position [5887, 0]
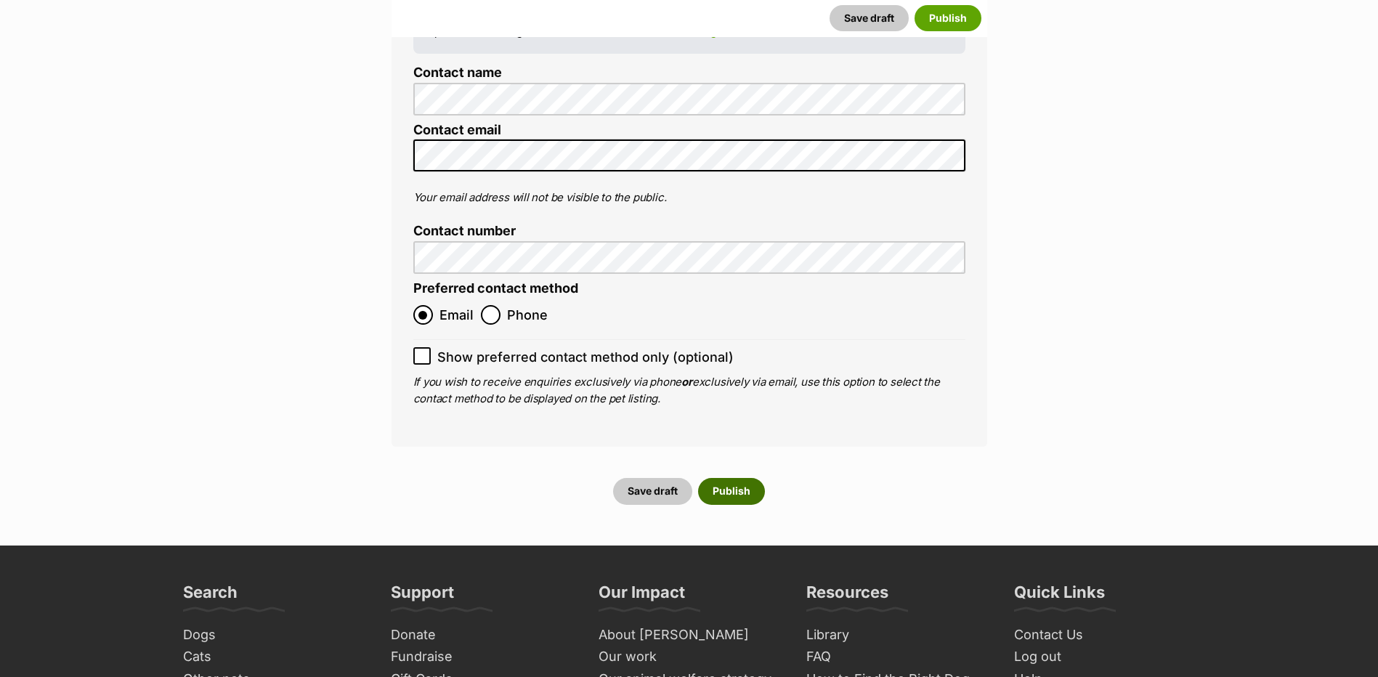
click at [735, 478] on button "Publish" at bounding box center [731, 491] width 67 height 26
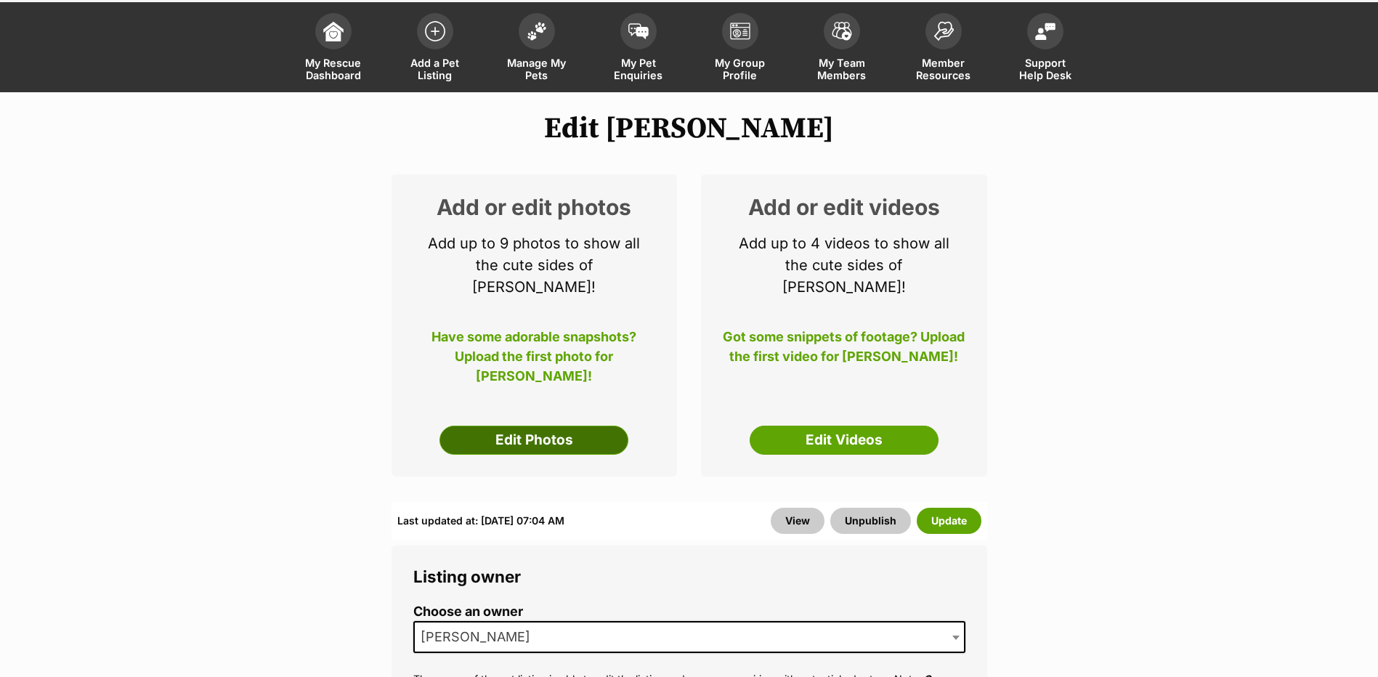
click at [575, 434] on link "Edit Photos" at bounding box center [534, 440] width 189 height 29
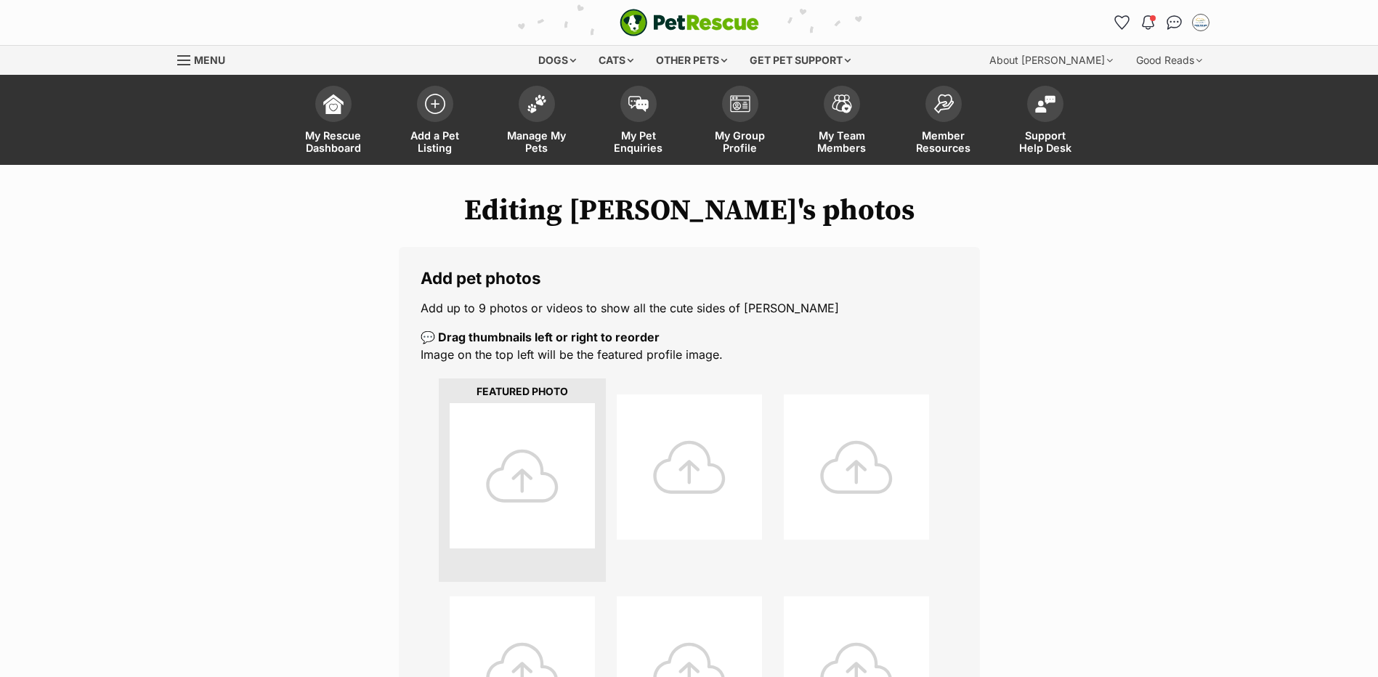
click at [576, 432] on div at bounding box center [522, 475] width 145 height 145
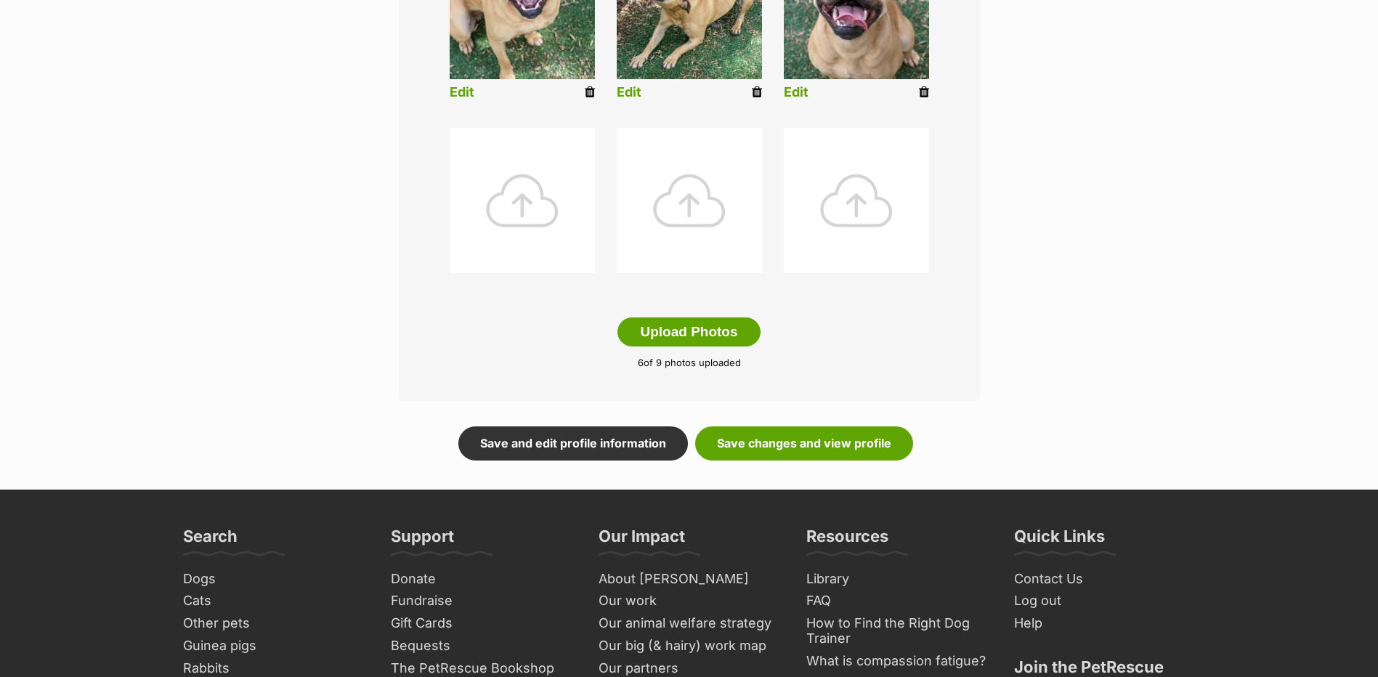
scroll to position [718, 0]
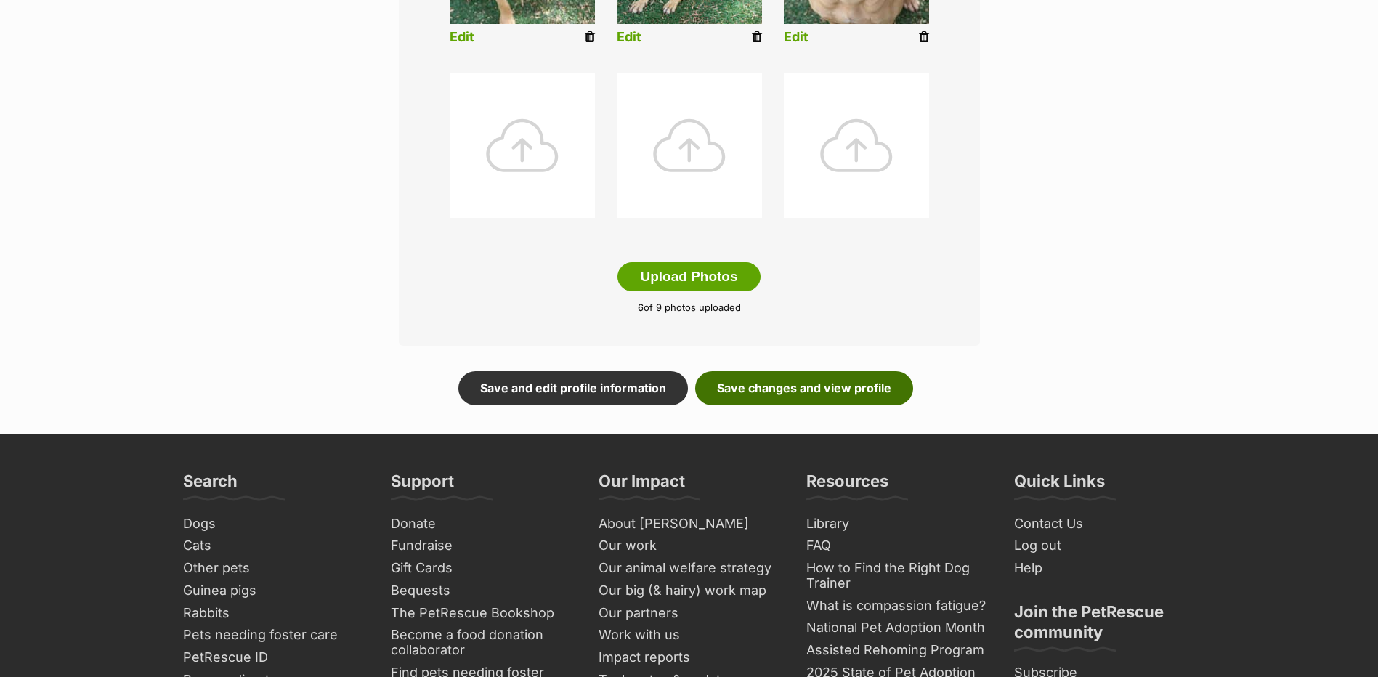
click at [764, 405] on link "Save changes and view profile" at bounding box center [804, 387] width 218 height 33
